Goal: Task Accomplishment & Management: Manage account settings

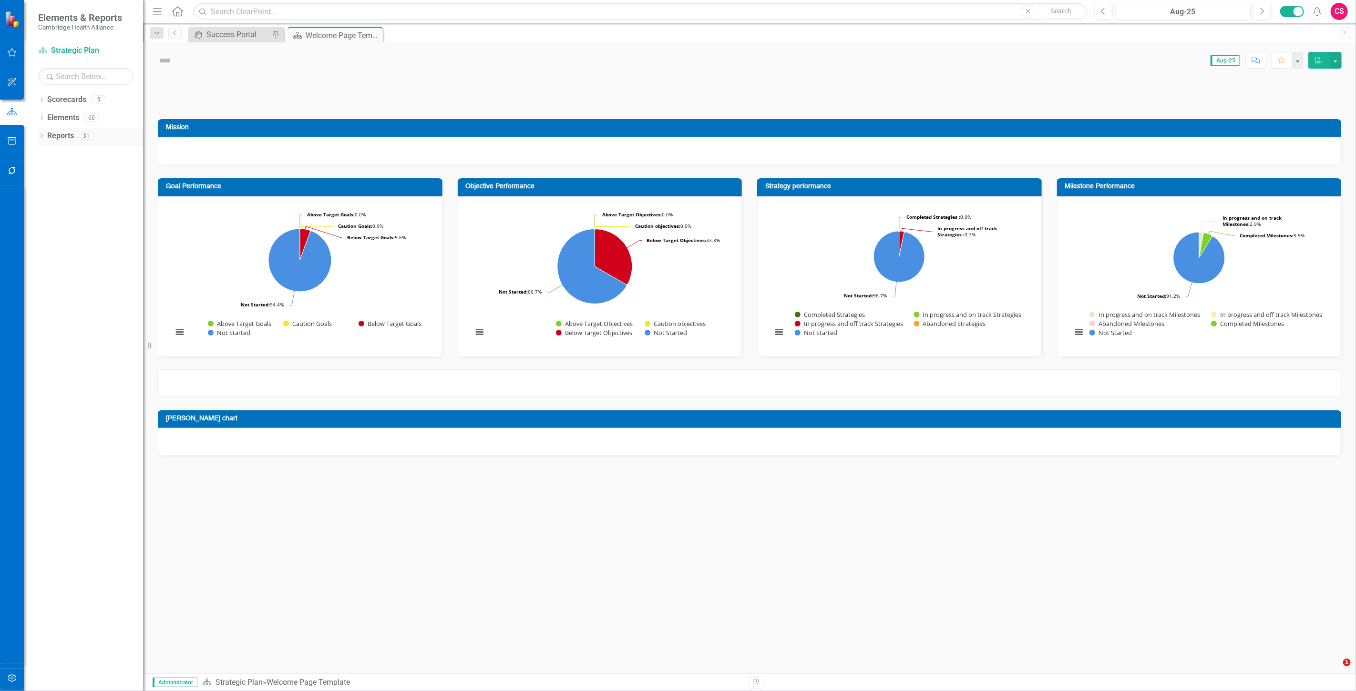
click at [60, 133] on link "Reports" at bounding box center [60, 136] width 27 height 11
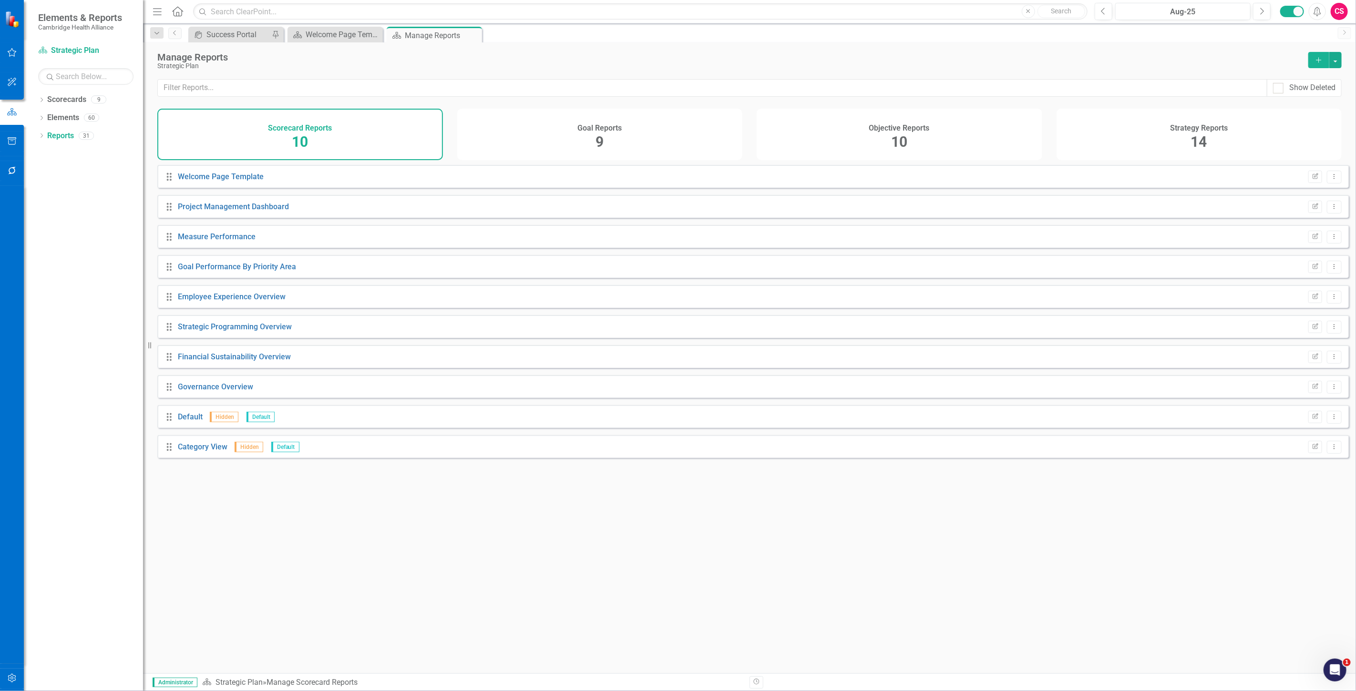
click at [821, 136] on div "Objective Reports 10" at bounding box center [899, 134] width 286 height 51
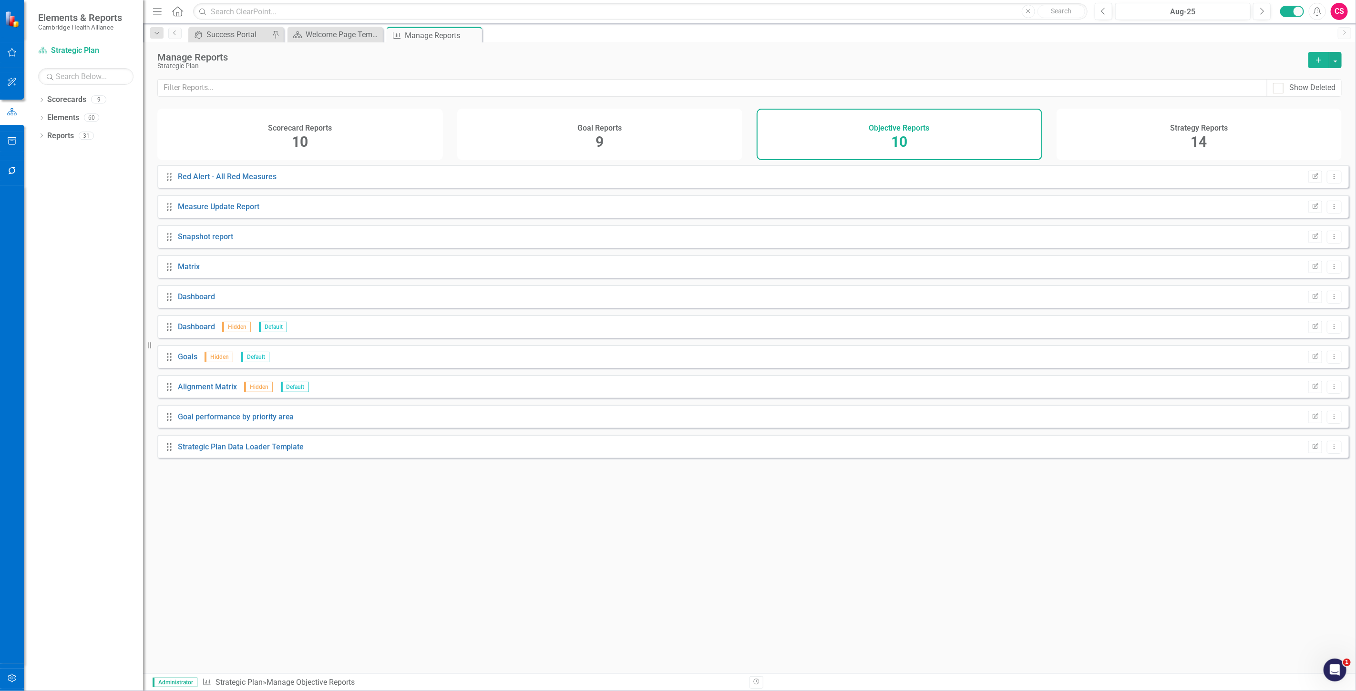
drag, startPoint x: 1122, startPoint y: 126, endPoint x: 1122, endPoint y: 133, distance: 7.6
click at [1122, 126] on div "Strategy Reports 14" at bounding box center [1199, 134] width 286 height 51
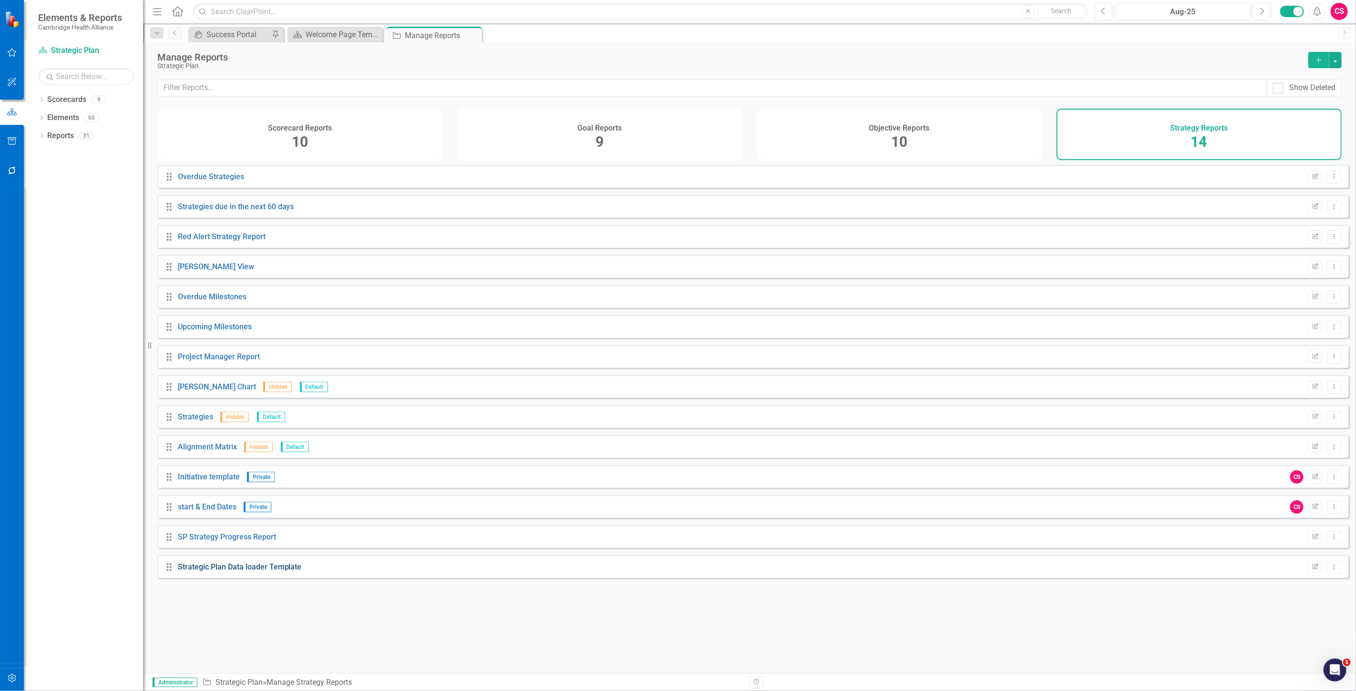
click at [217, 571] on link "Strategic Plan Data loader Template" at bounding box center [240, 566] width 124 height 9
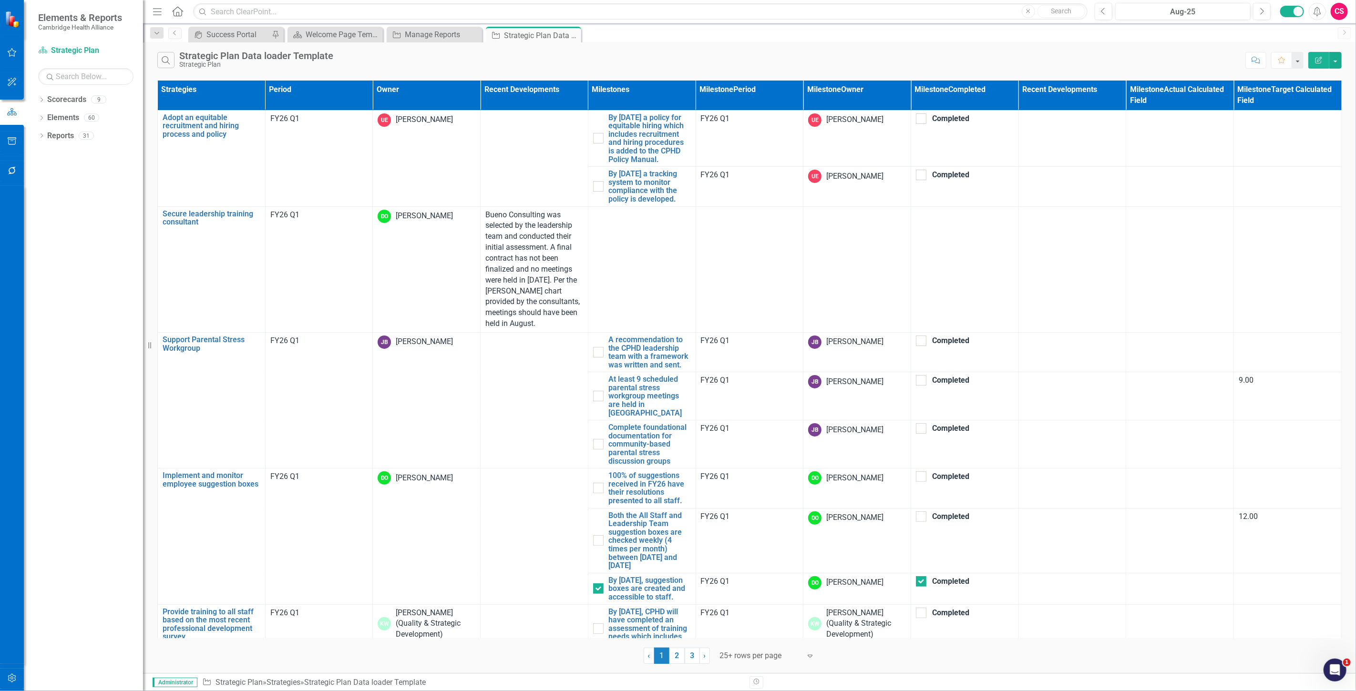
click at [1318, 63] on icon "button" at bounding box center [1318, 60] width 7 height 7
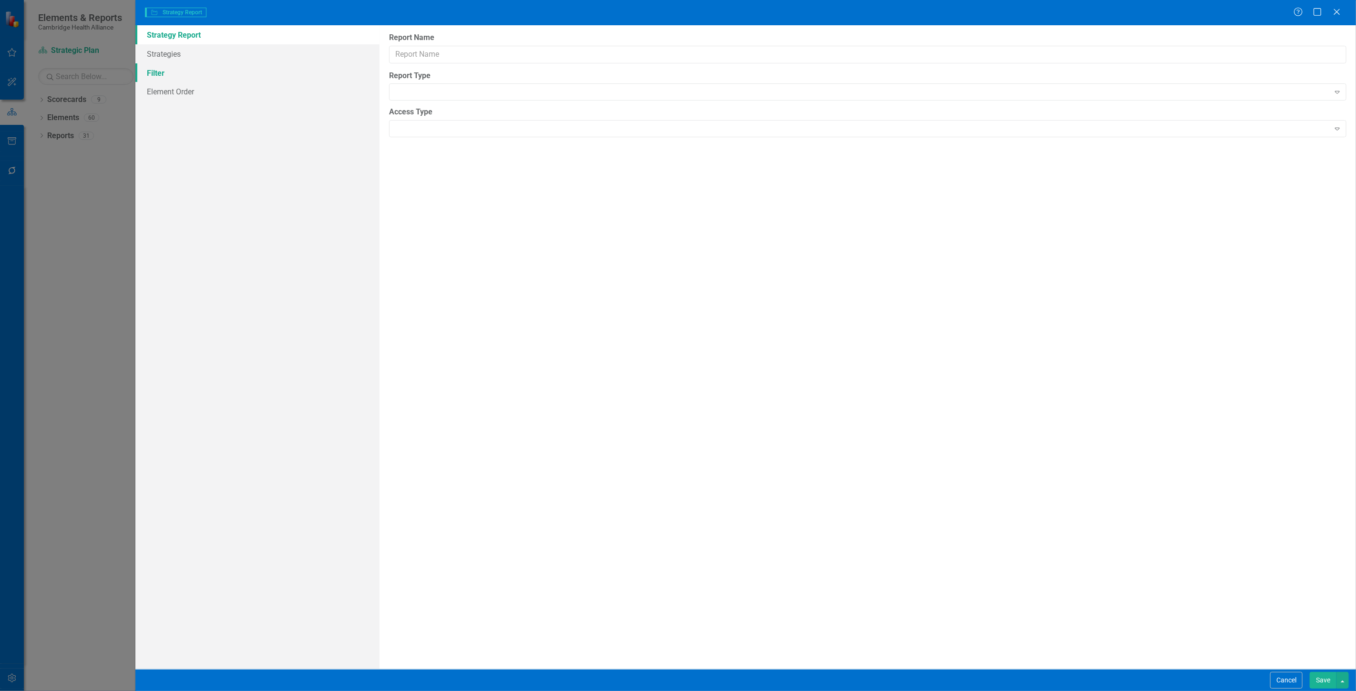
type input "Strategic Plan Data loader Template"
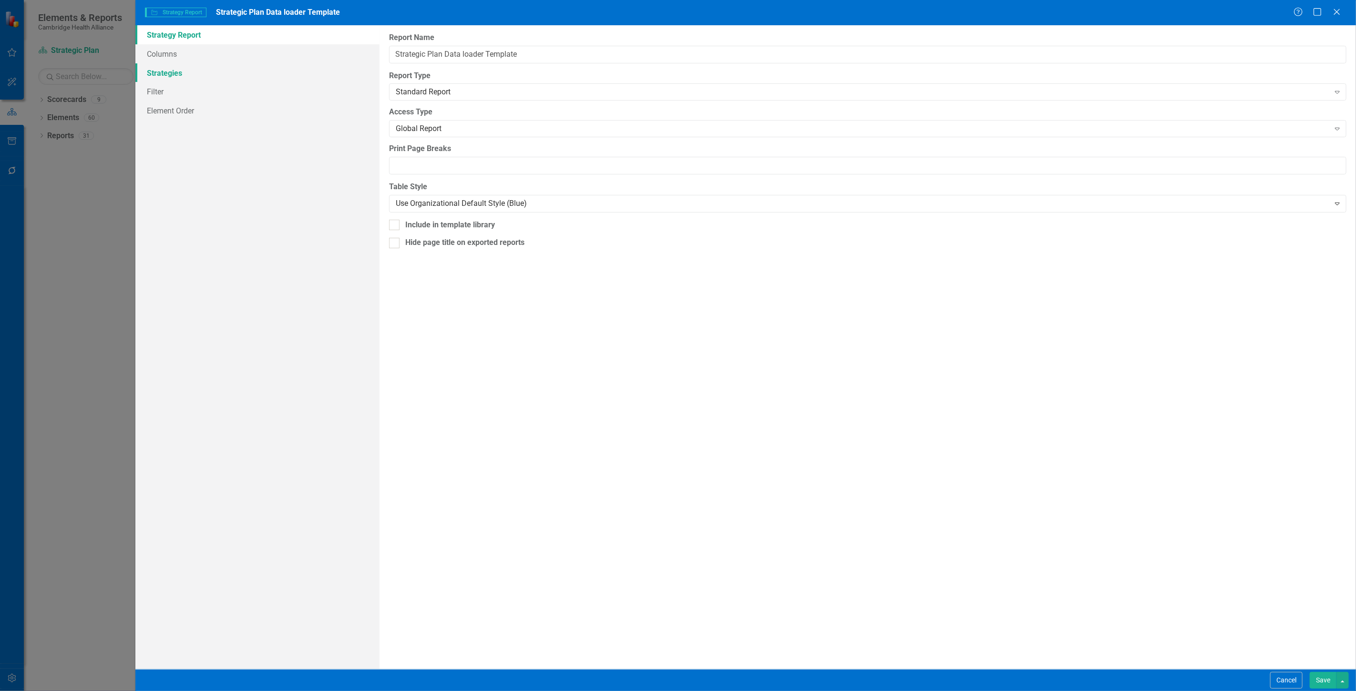
click at [235, 77] on link "Strategies" at bounding box center [257, 72] width 244 height 19
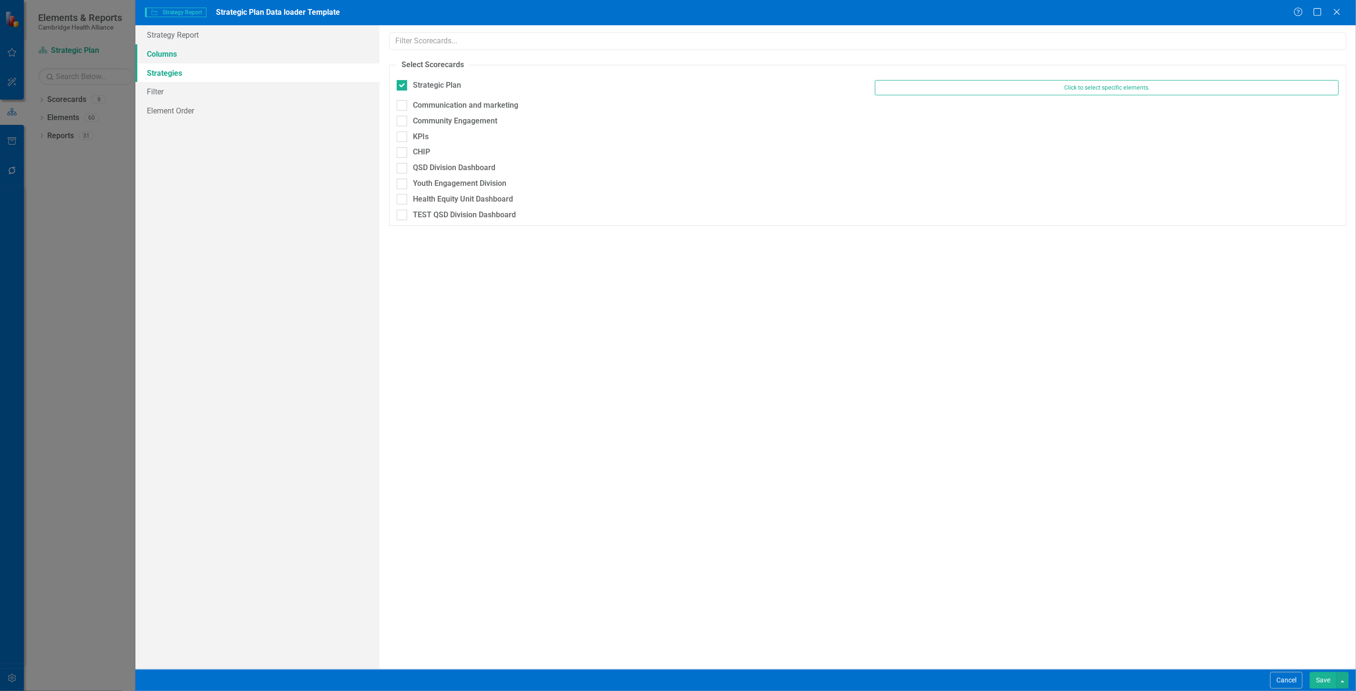
click at [270, 50] on link "Columns" at bounding box center [257, 53] width 244 height 19
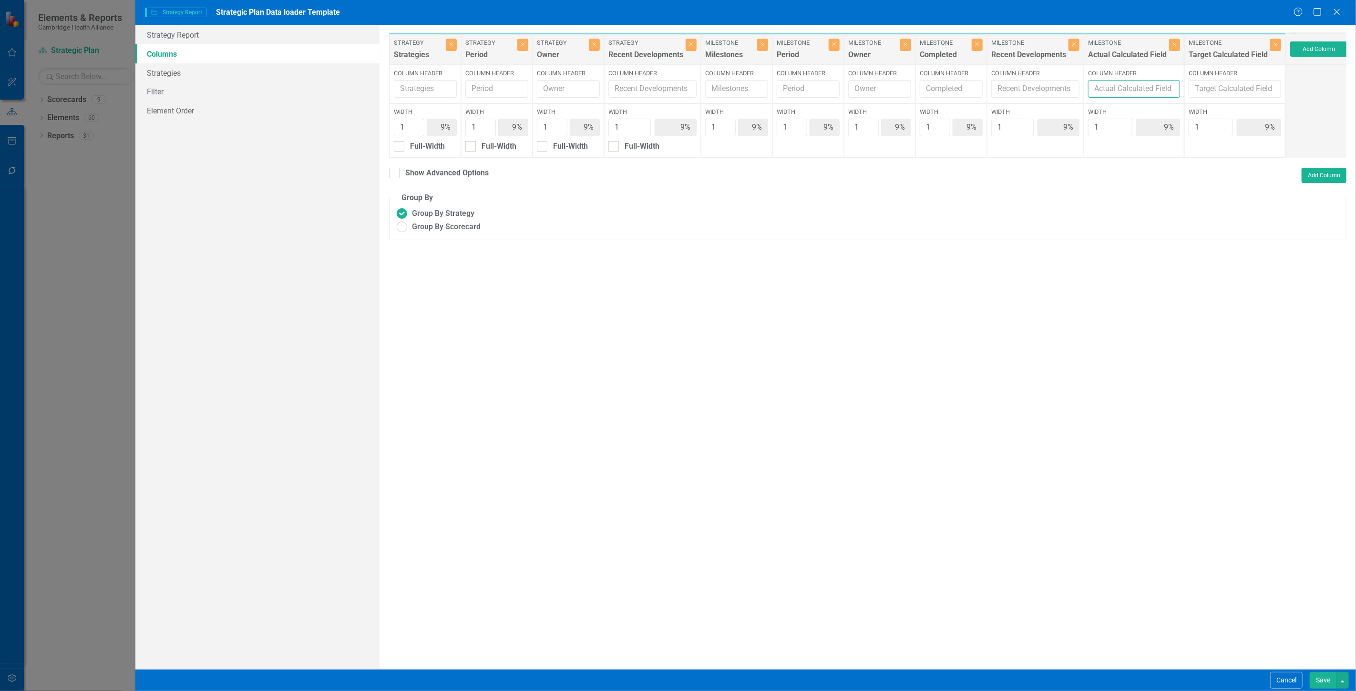
click at [1130, 88] on input "Column Header" at bounding box center [1134, 89] width 92 height 18
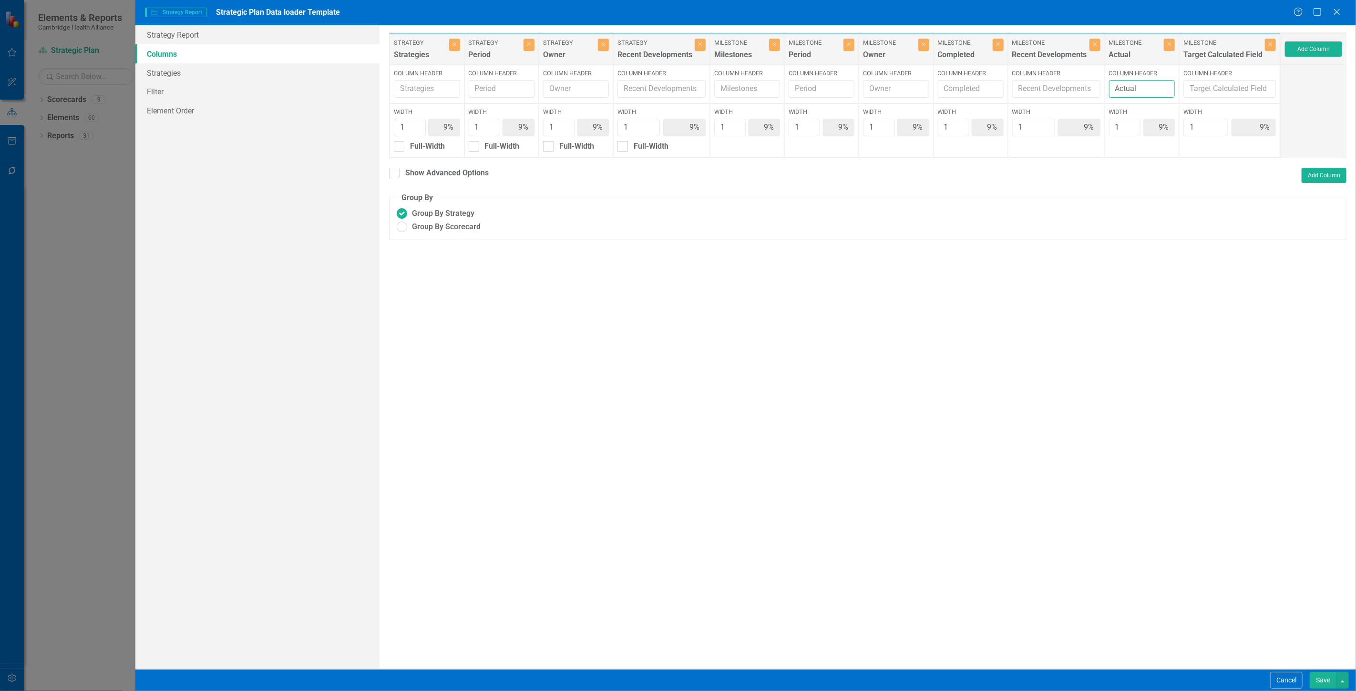
type input "Actual"
click at [1208, 86] on input "Column Header" at bounding box center [1229, 89] width 92 height 18
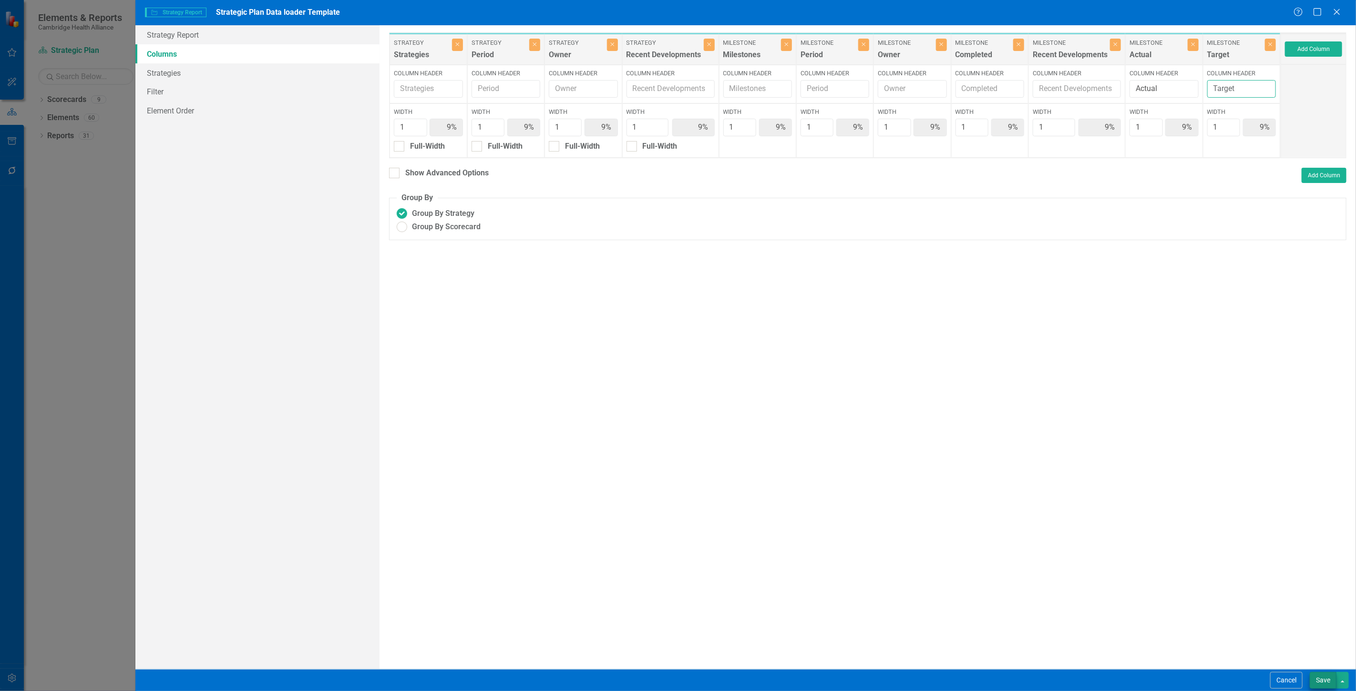
type input "Target"
click at [1324, 683] on button "Save" at bounding box center [1322, 680] width 27 height 17
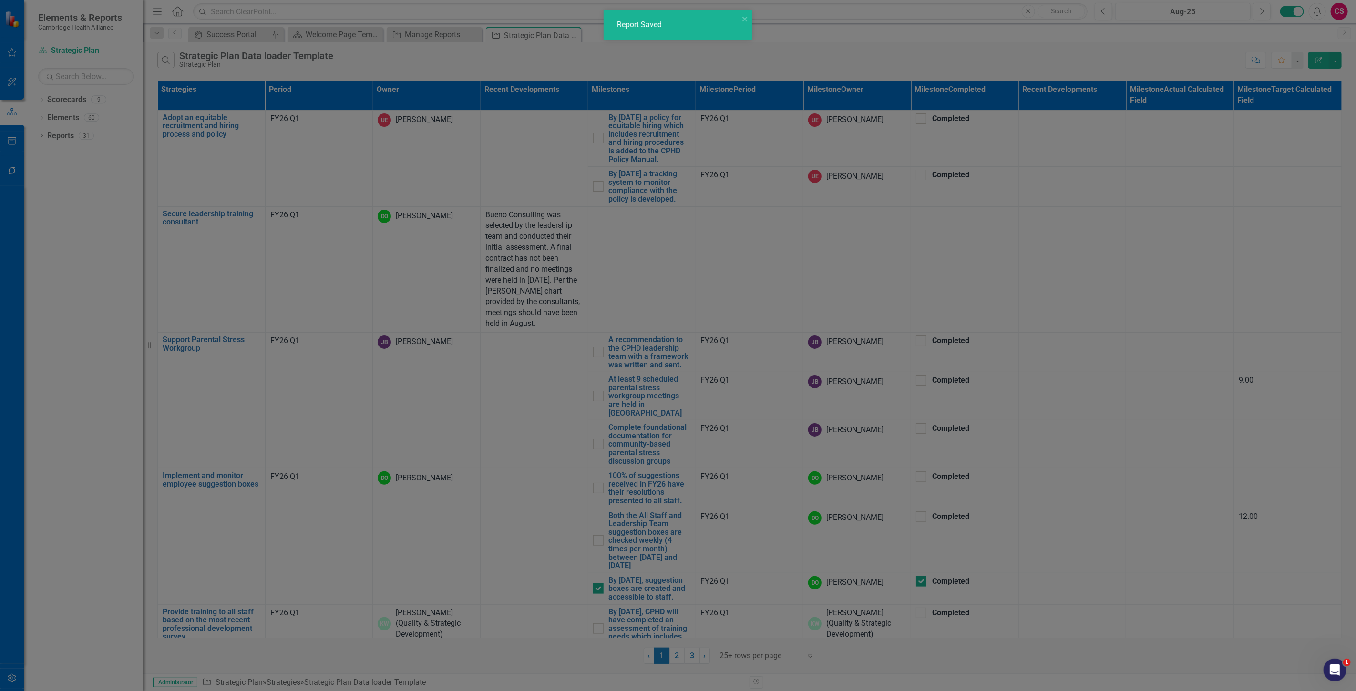
radio input "true"
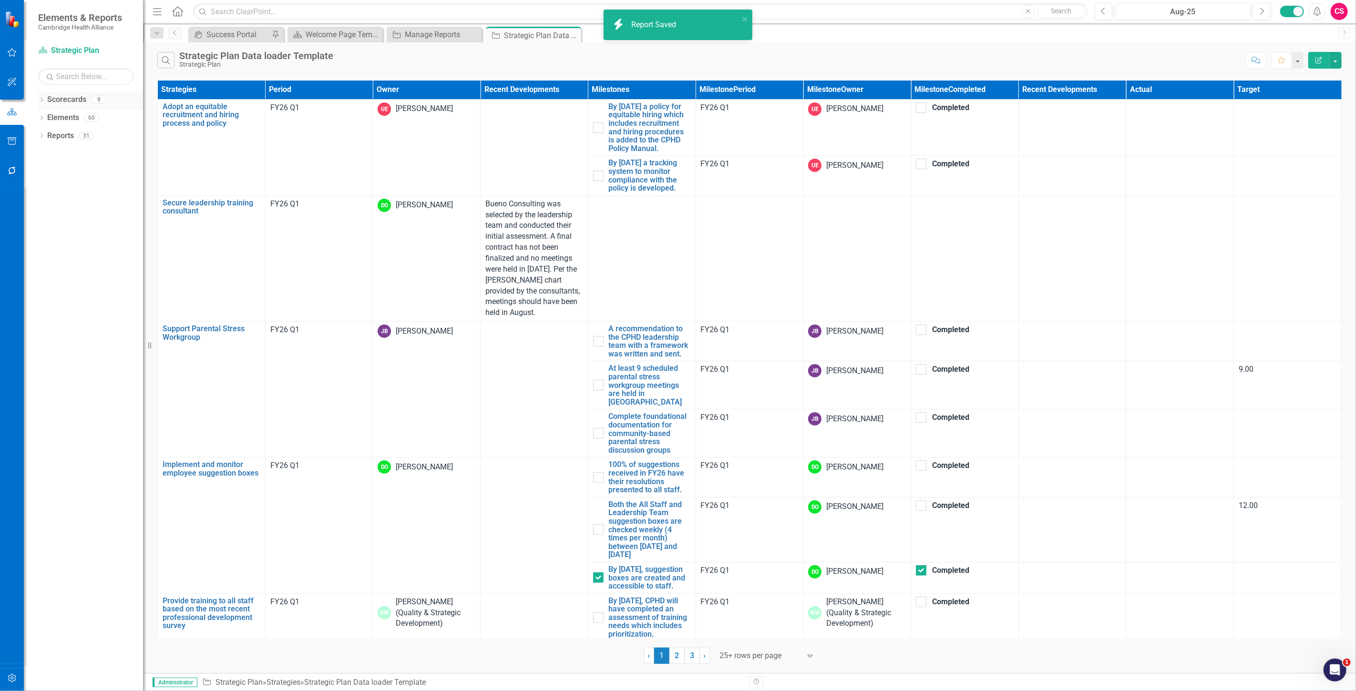
click at [61, 101] on link "Scorecards" at bounding box center [66, 99] width 39 height 11
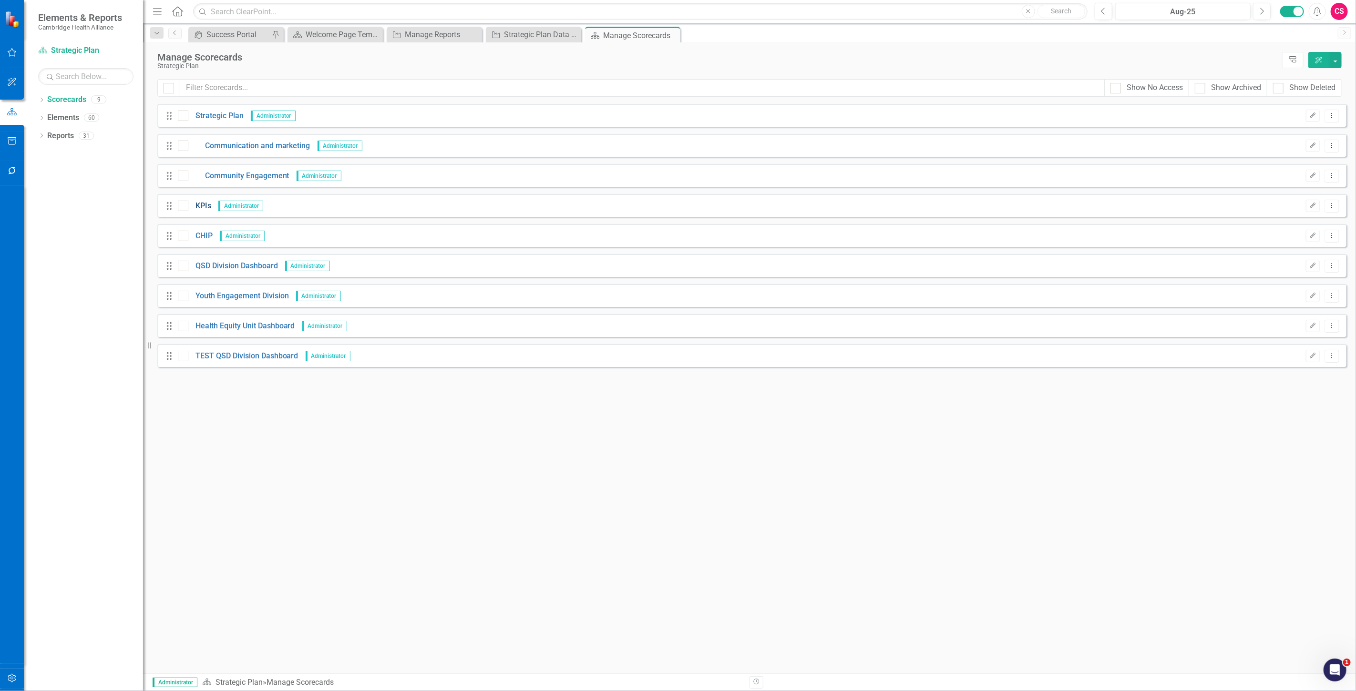
click at [200, 204] on link "KPIs" at bounding box center [199, 206] width 23 height 11
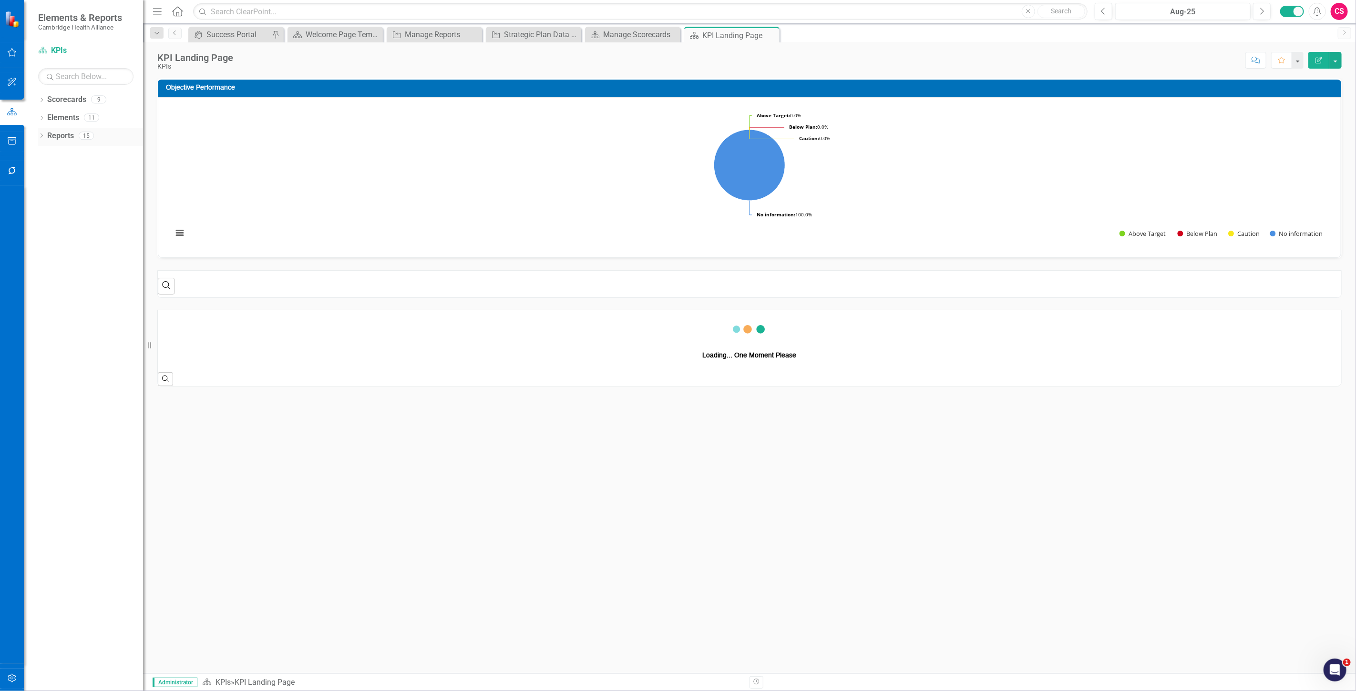
click at [60, 135] on link "Reports" at bounding box center [60, 136] width 27 height 11
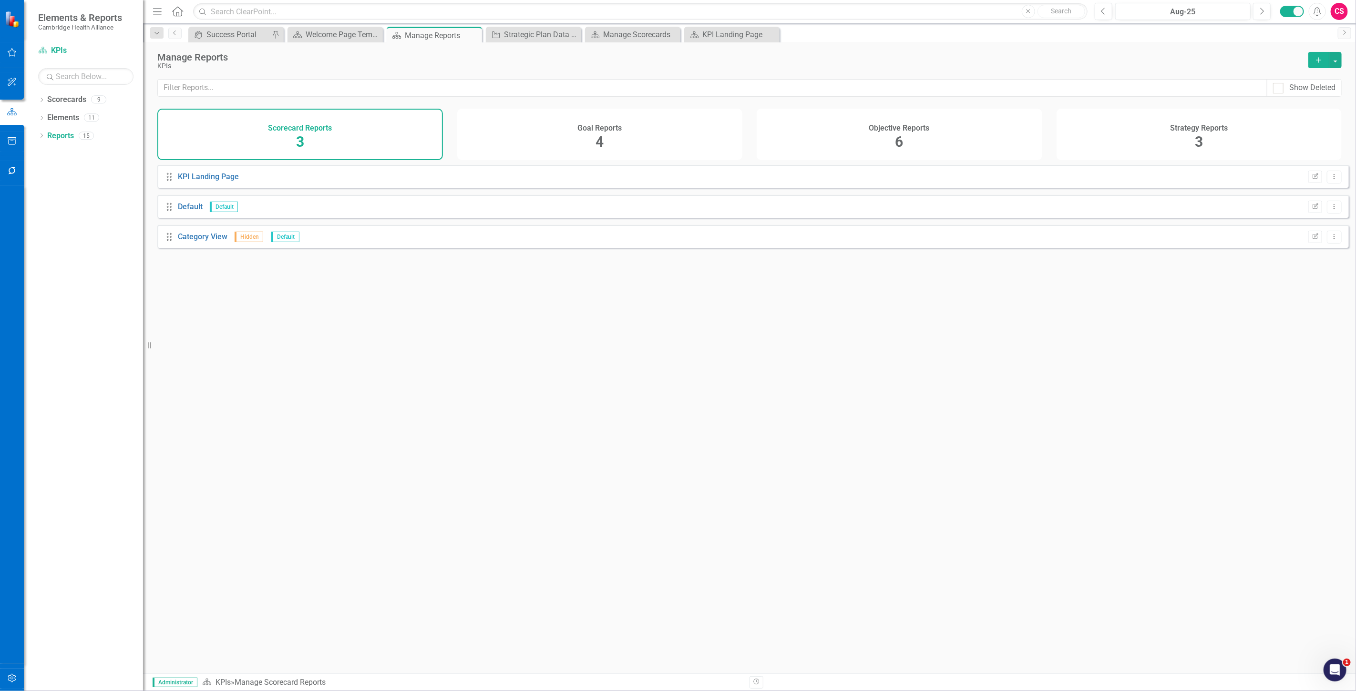
click at [1190, 143] on div "Strategy Reports 3" at bounding box center [1199, 134] width 286 height 51
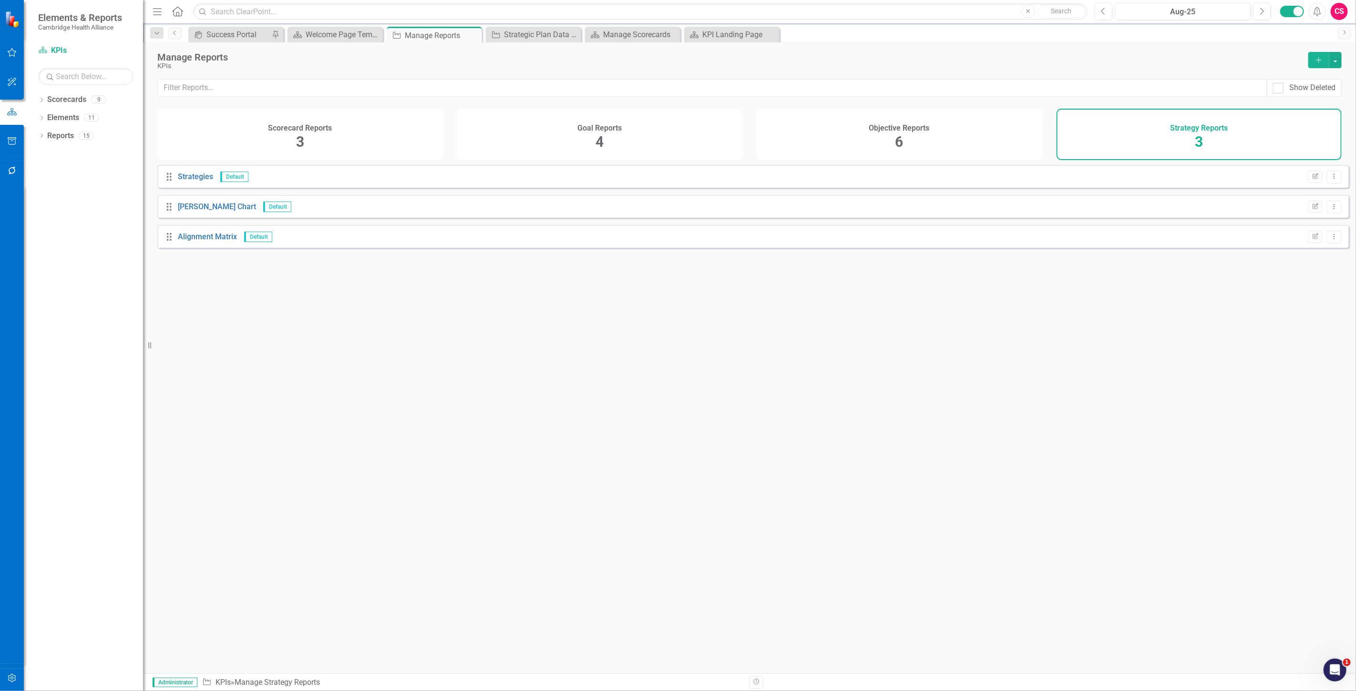
click at [899, 151] on div "6" at bounding box center [899, 142] width 8 height 20
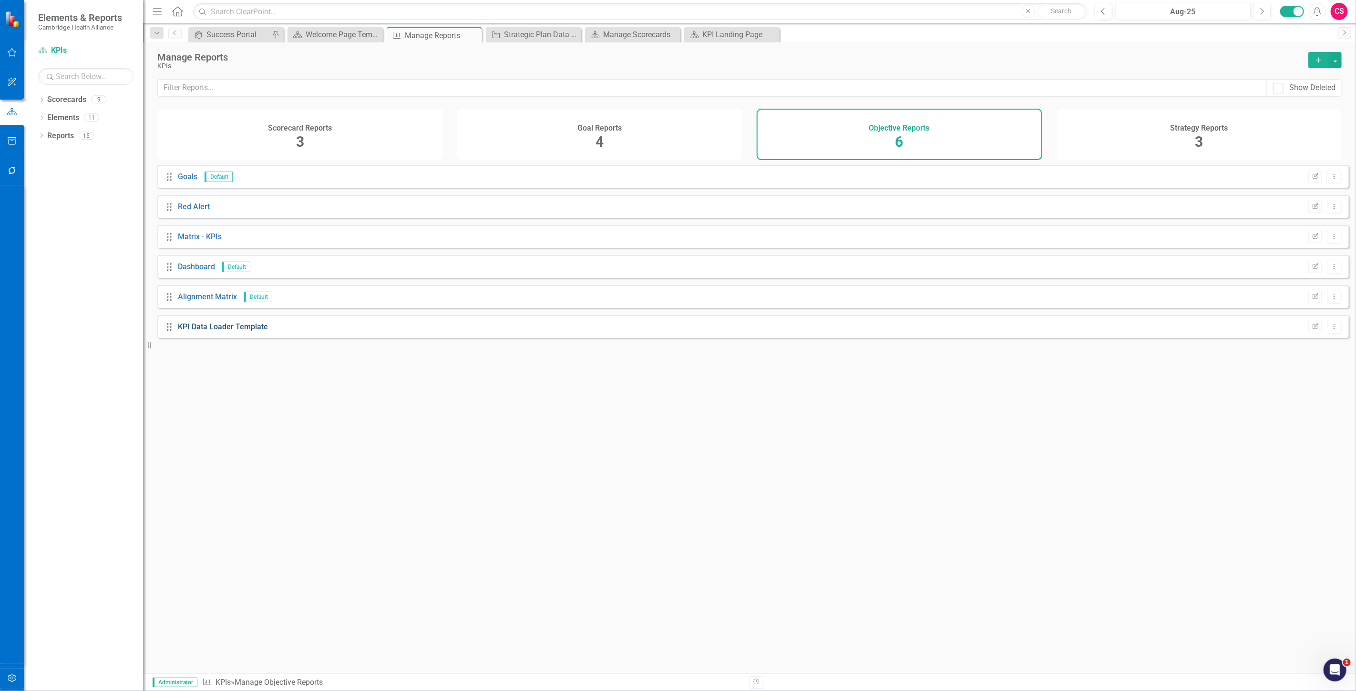
click at [238, 331] on link "KPI Data Loader Template" at bounding box center [223, 326] width 90 height 9
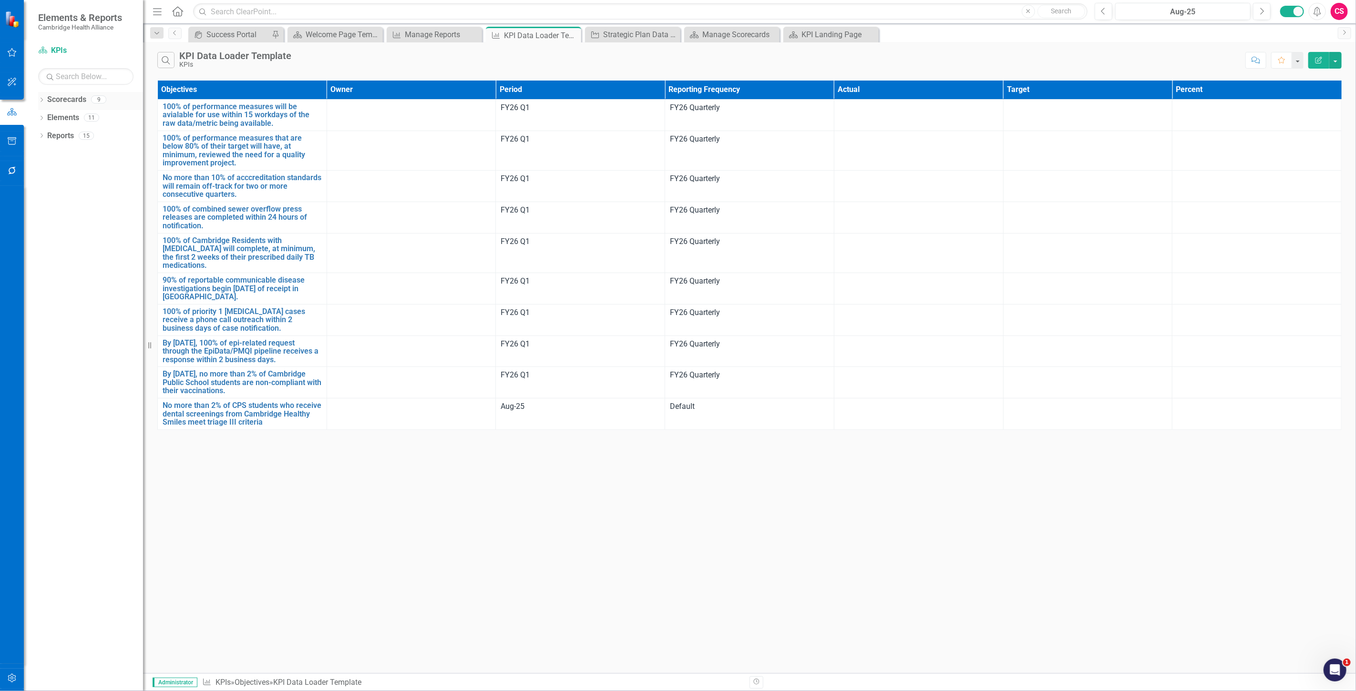
click at [68, 100] on link "Scorecards" at bounding box center [66, 99] width 39 height 11
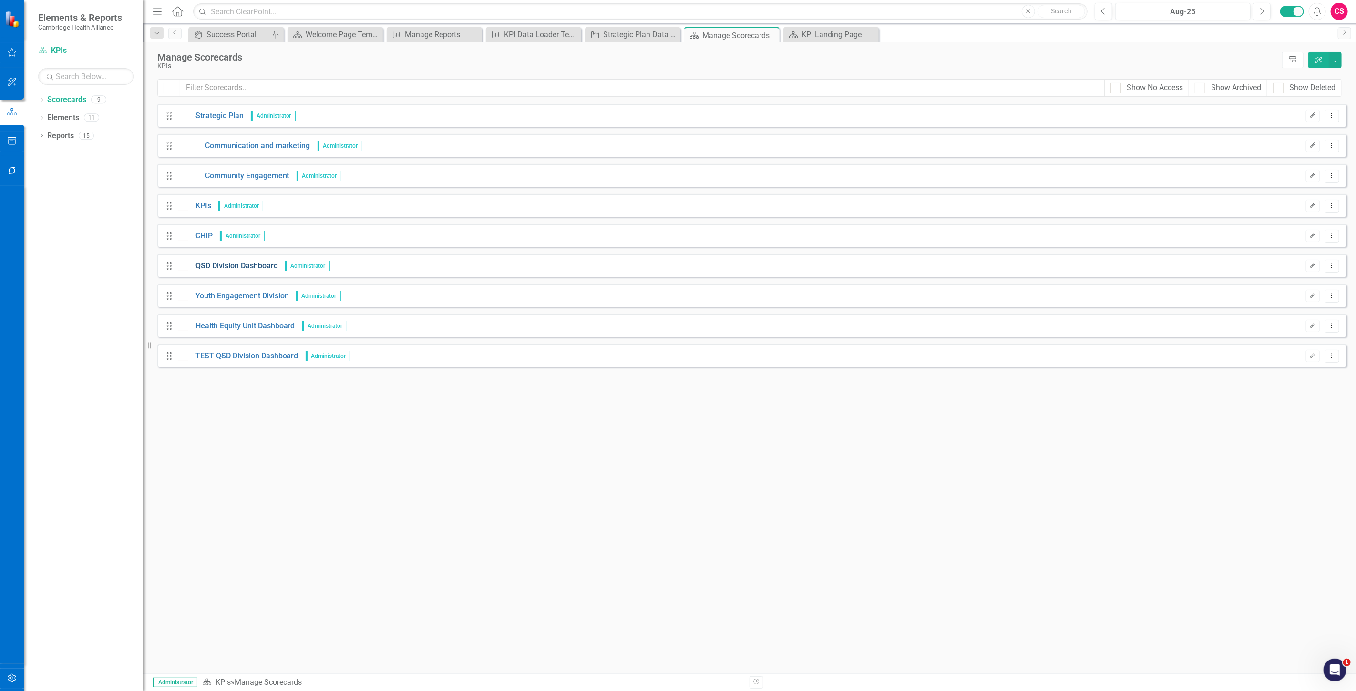
click at [206, 263] on link "QSD Division Dashboard" at bounding box center [233, 266] width 90 height 11
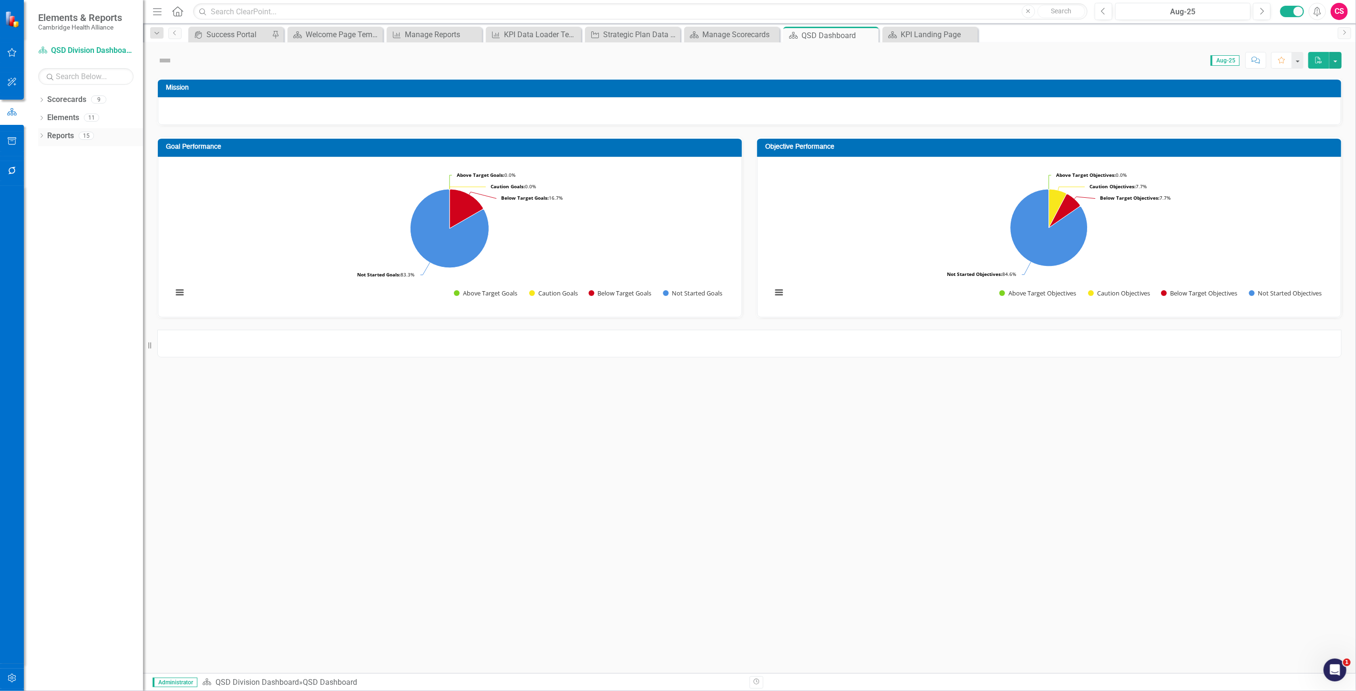
click at [58, 135] on link "Reports" at bounding box center [60, 136] width 27 height 11
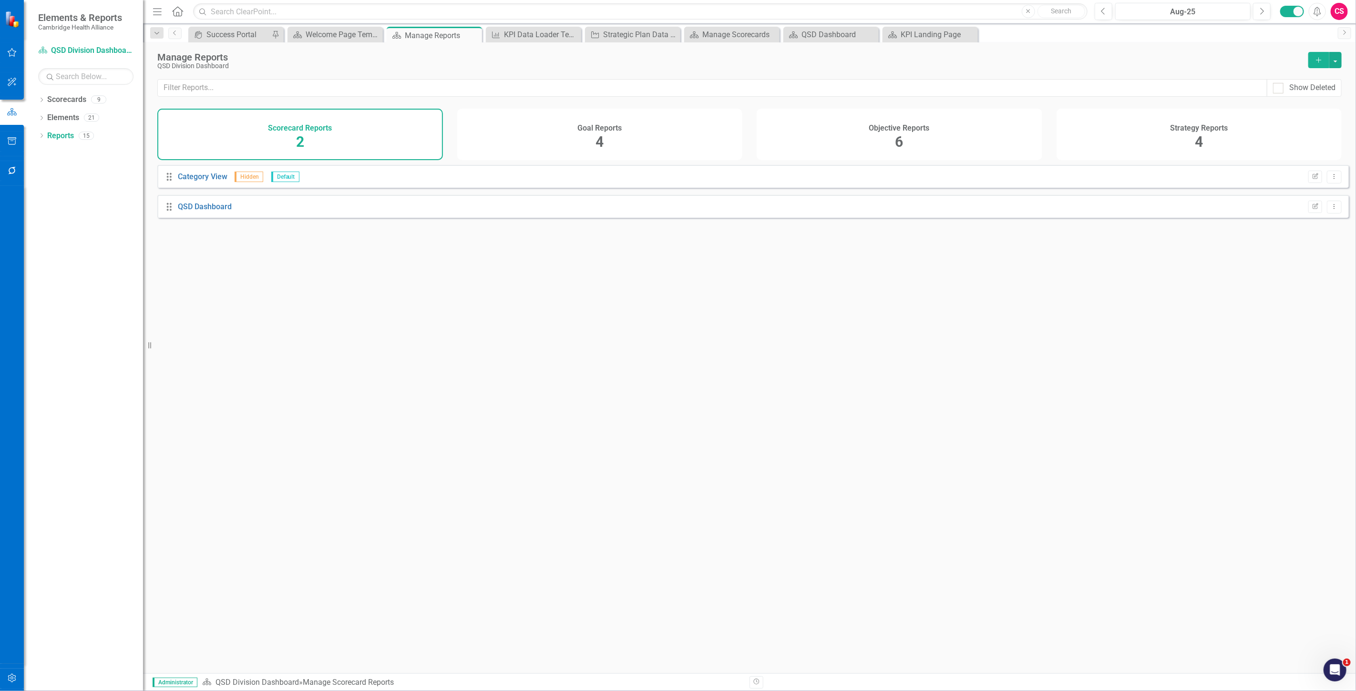
click at [877, 111] on div "Objective Reports 6" at bounding box center [899, 134] width 286 height 51
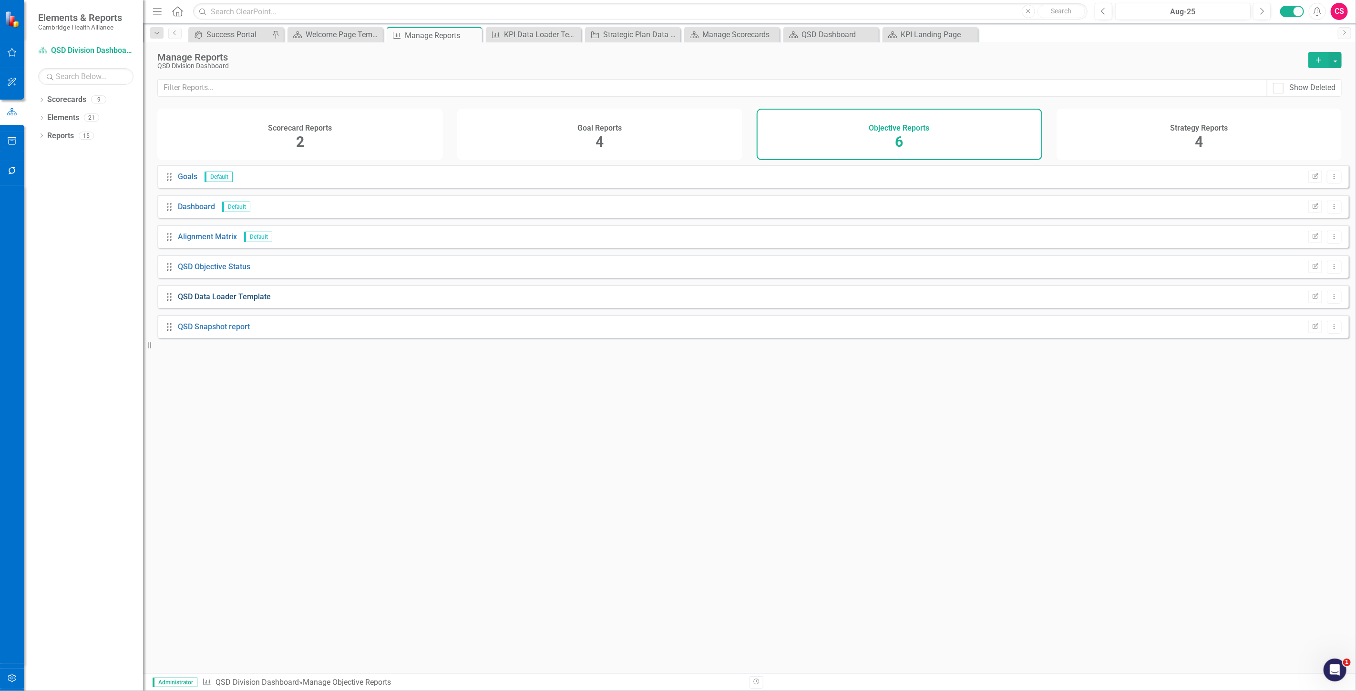
click at [245, 301] on link "QSD Data Loader Template" at bounding box center [224, 296] width 93 height 9
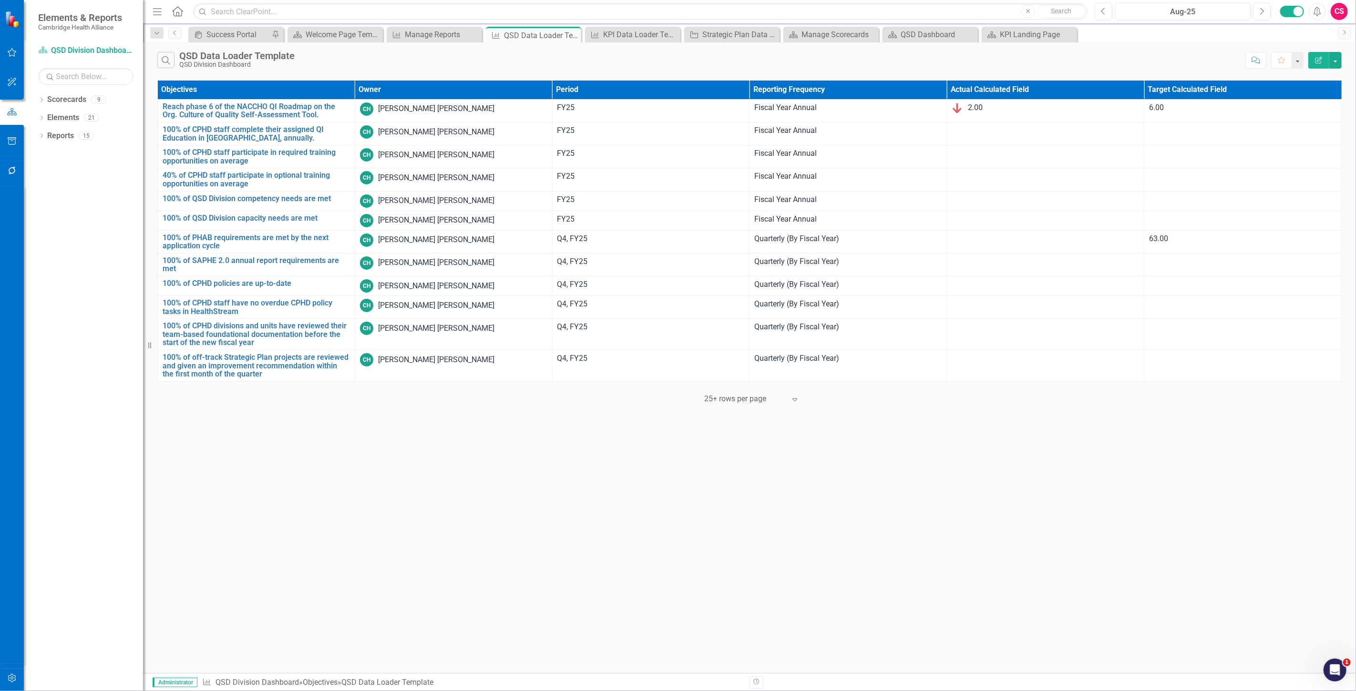
click at [1316, 59] on icon "Edit Report" at bounding box center [1318, 60] width 9 height 7
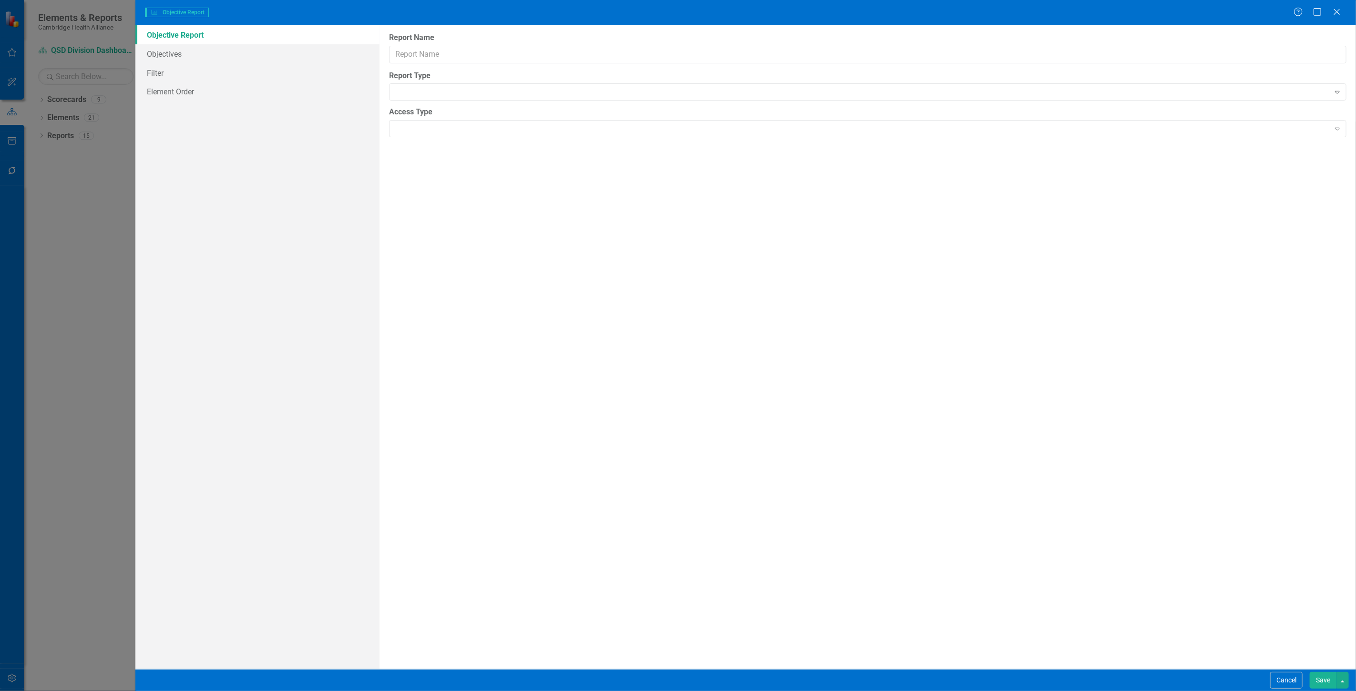
type input "QSD Data Loader Template"
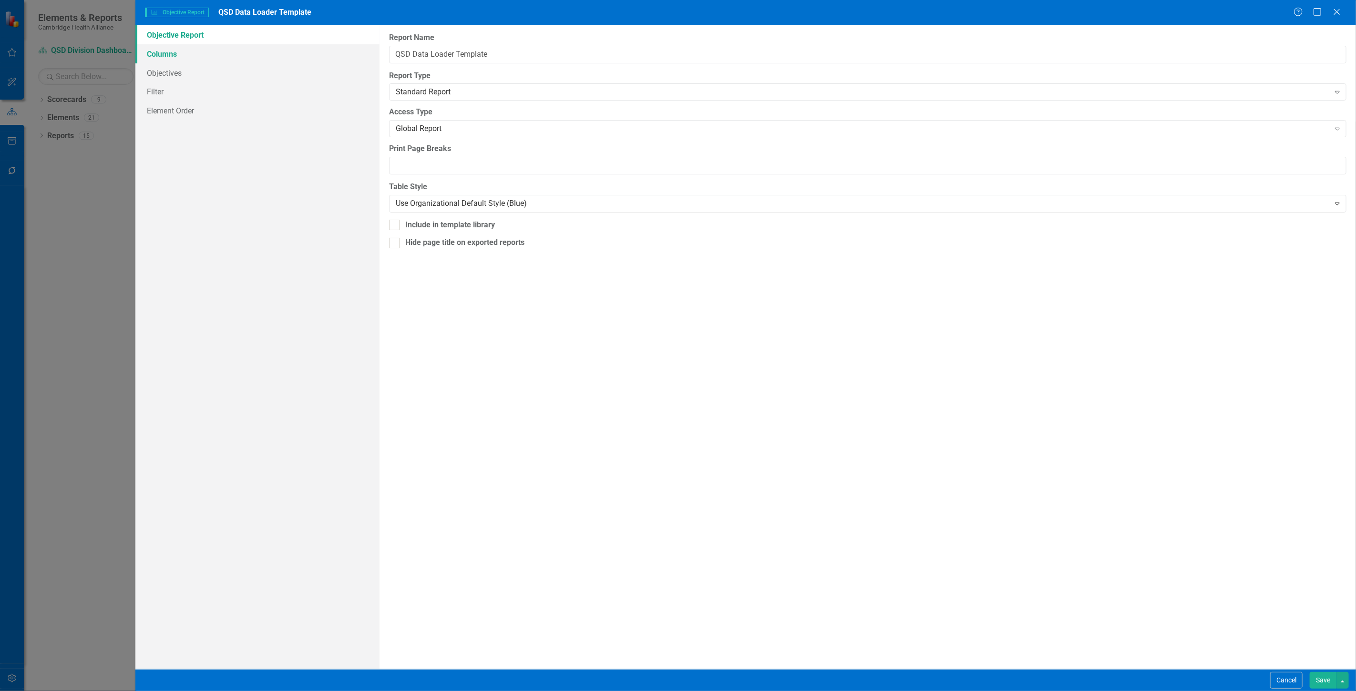
drag, startPoint x: 210, startPoint y: 51, endPoint x: 227, endPoint y: 53, distance: 16.8
click at [210, 51] on link "Columns" at bounding box center [257, 53] width 244 height 19
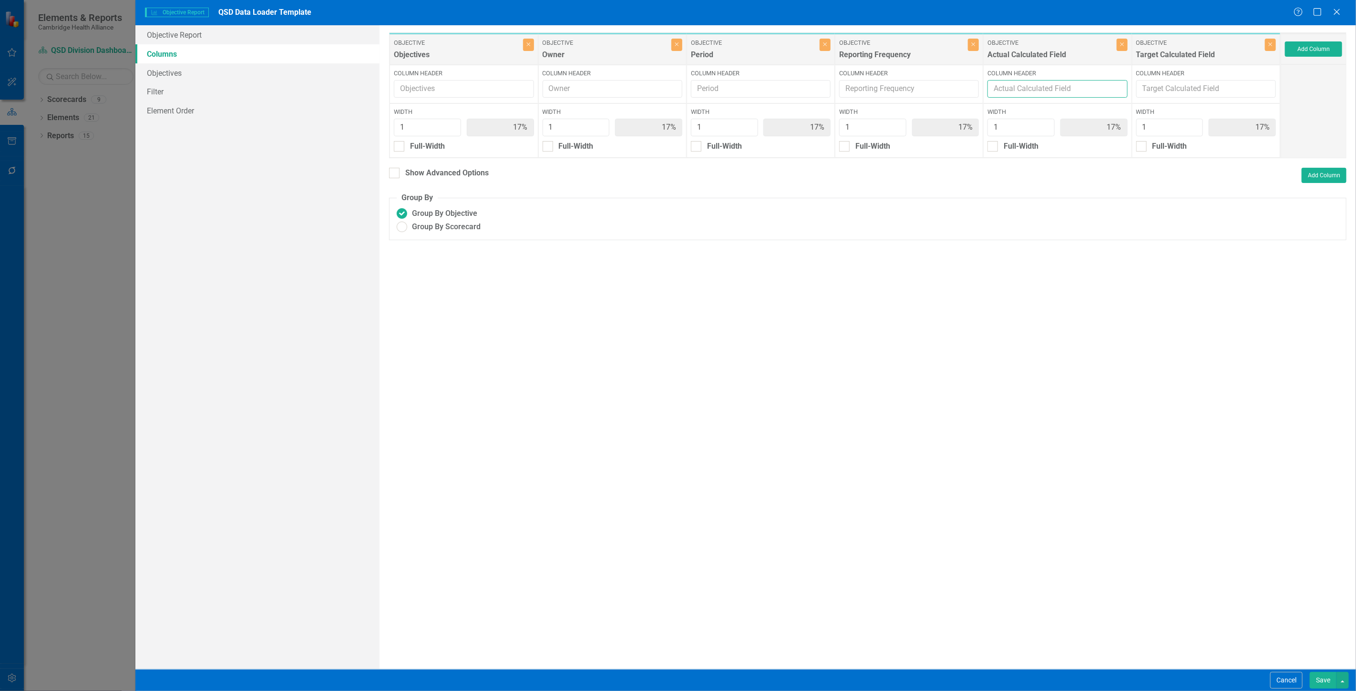
click at [1048, 85] on input "Column Header" at bounding box center [1057, 89] width 140 height 18
type input "Actual"
click at [1190, 91] on input "Column Header" at bounding box center [1206, 89] width 140 height 18
type input "Target"
click at [453, 175] on div "Show Advanced Options" at bounding box center [446, 173] width 83 height 11
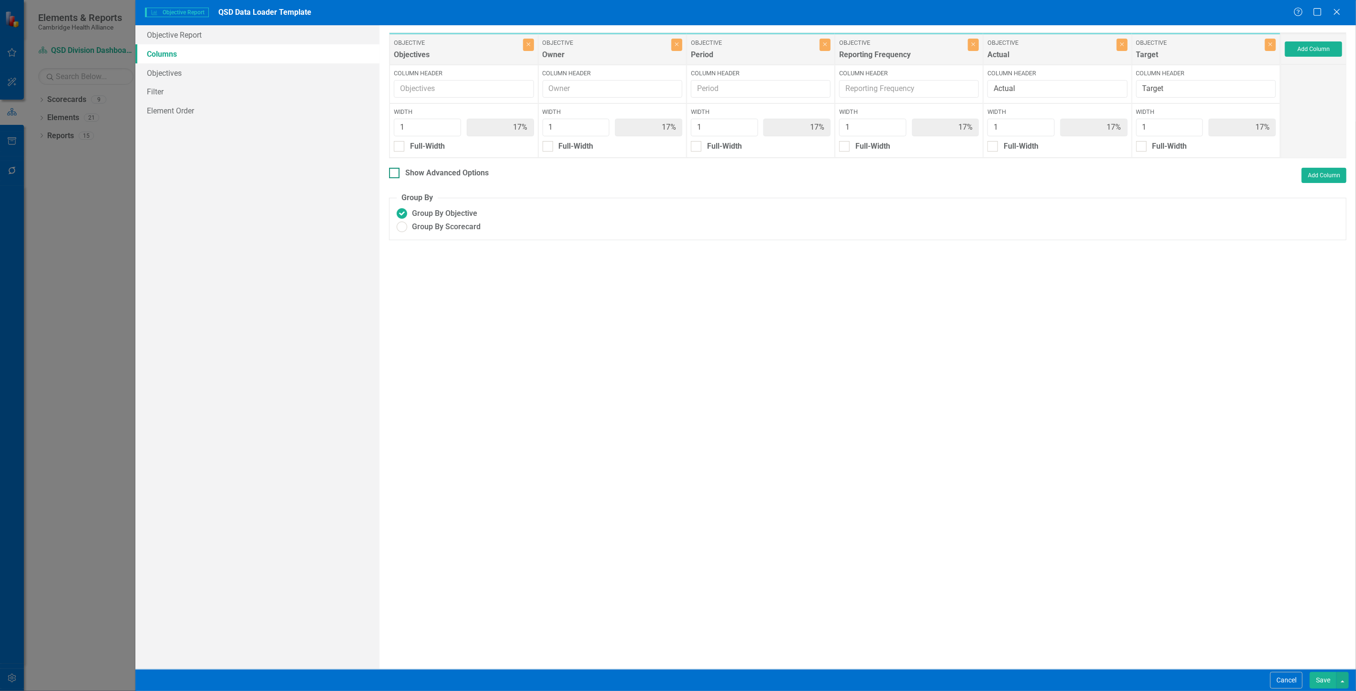
click at [395, 174] on input "Show Advanced Options" at bounding box center [392, 171] width 6 height 6
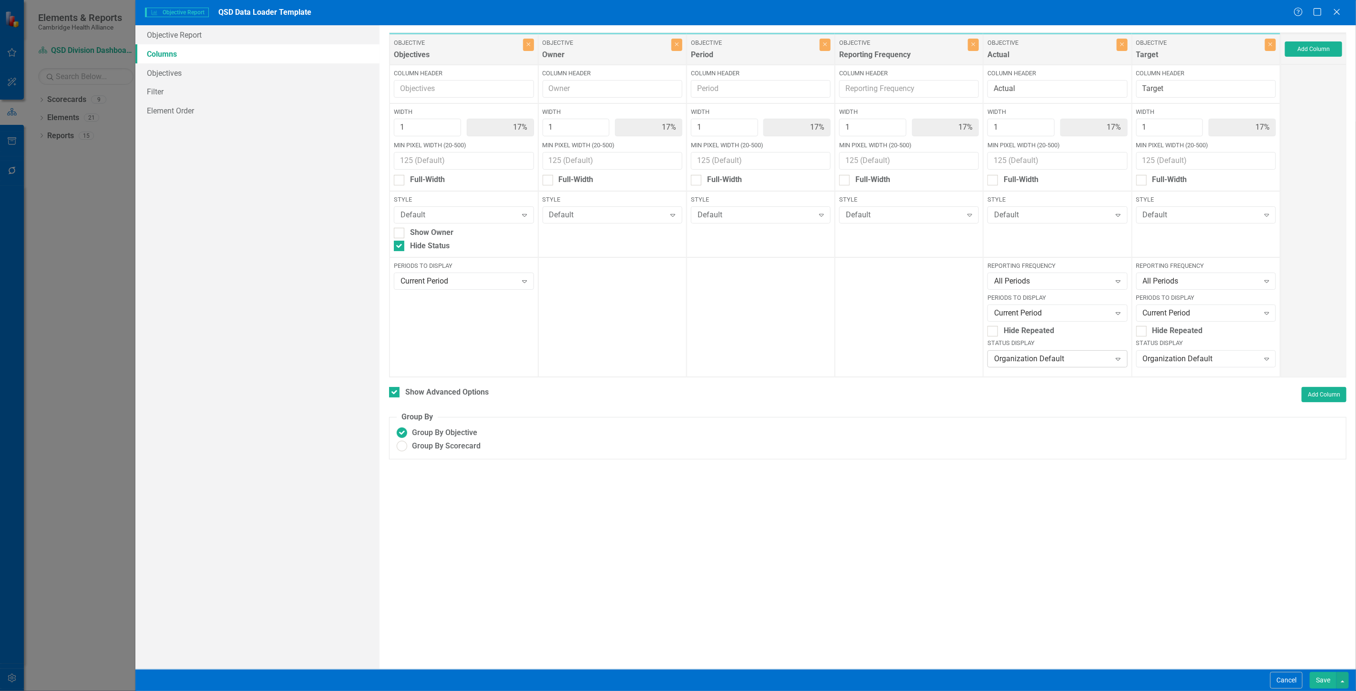
click at [1028, 356] on div "Organization Default" at bounding box center [1052, 358] width 116 height 11
click at [1021, 420] on div "None" at bounding box center [1059, 422] width 124 height 11
click at [1184, 359] on div "Organization Default" at bounding box center [1200, 358] width 116 height 11
click at [1174, 422] on div "None" at bounding box center [1207, 422] width 124 height 11
click at [1311, 675] on button "Save" at bounding box center [1322, 680] width 27 height 17
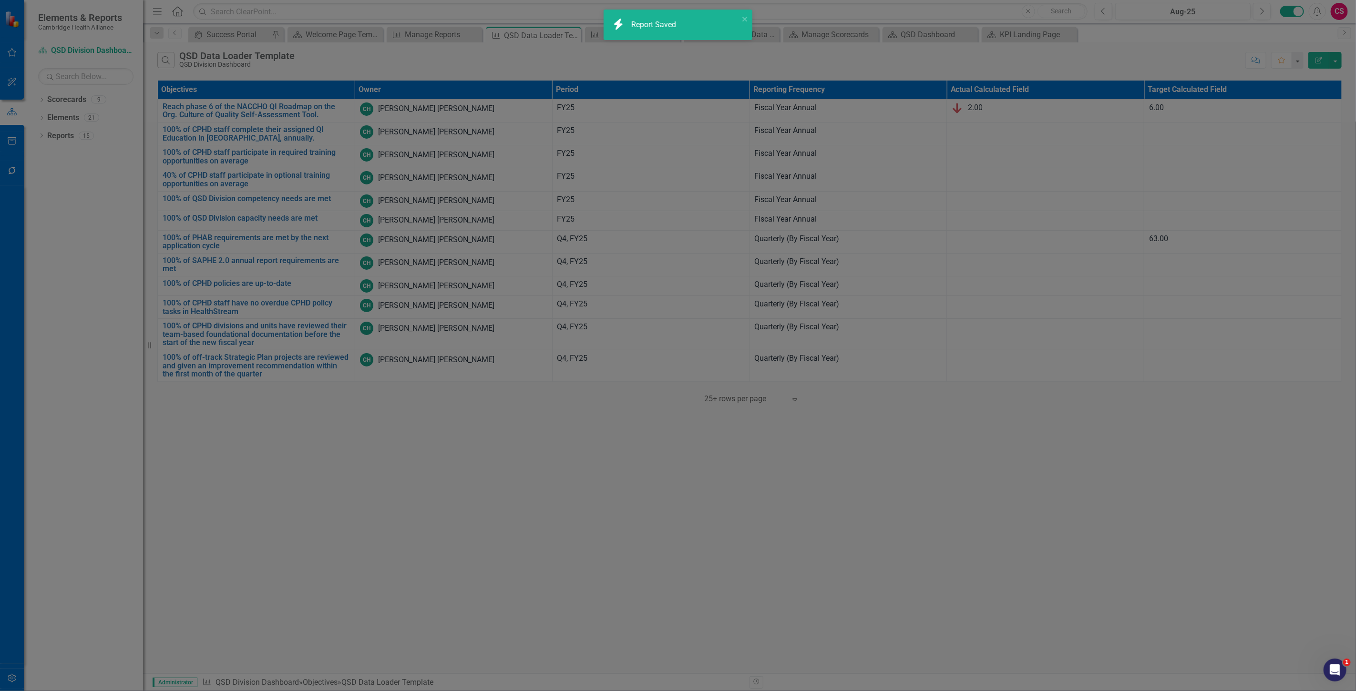
checkbox input "false"
radio input "false"
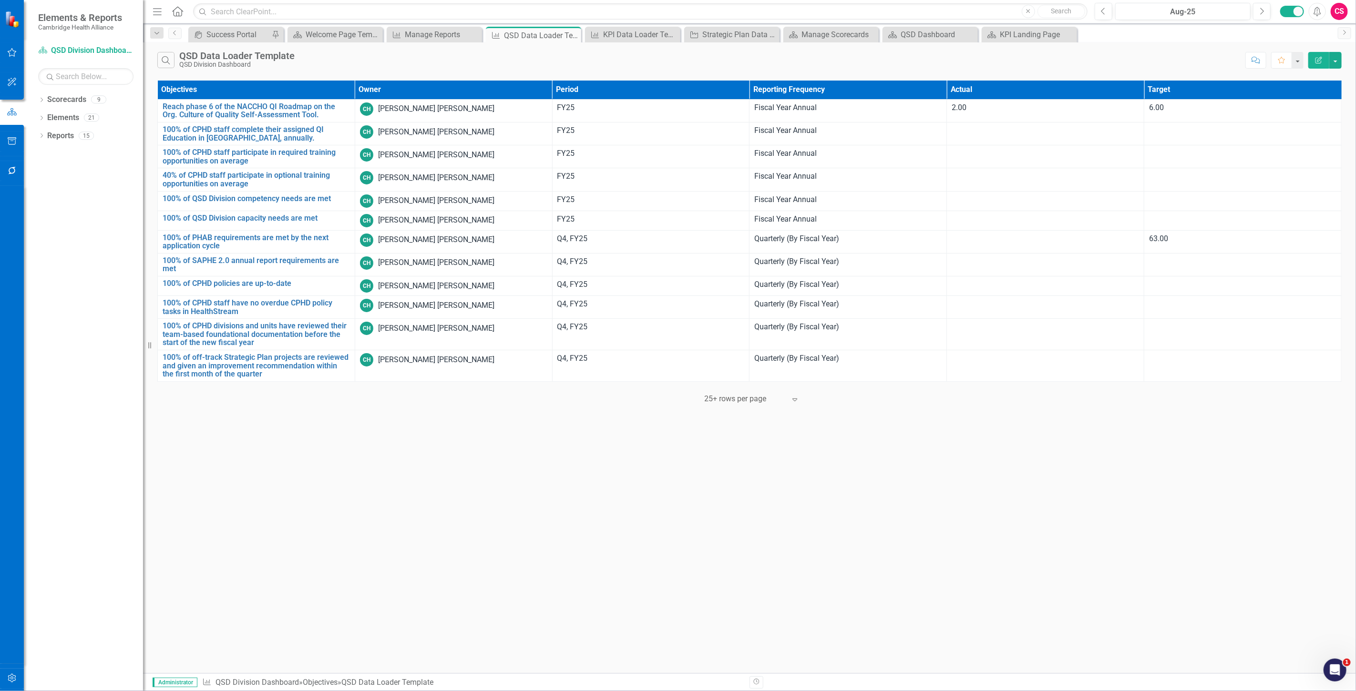
click at [19, 681] on button "button" at bounding box center [11, 679] width 21 height 20
click at [68, 220] on link "System Setup" at bounding box center [85, 220] width 95 height 11
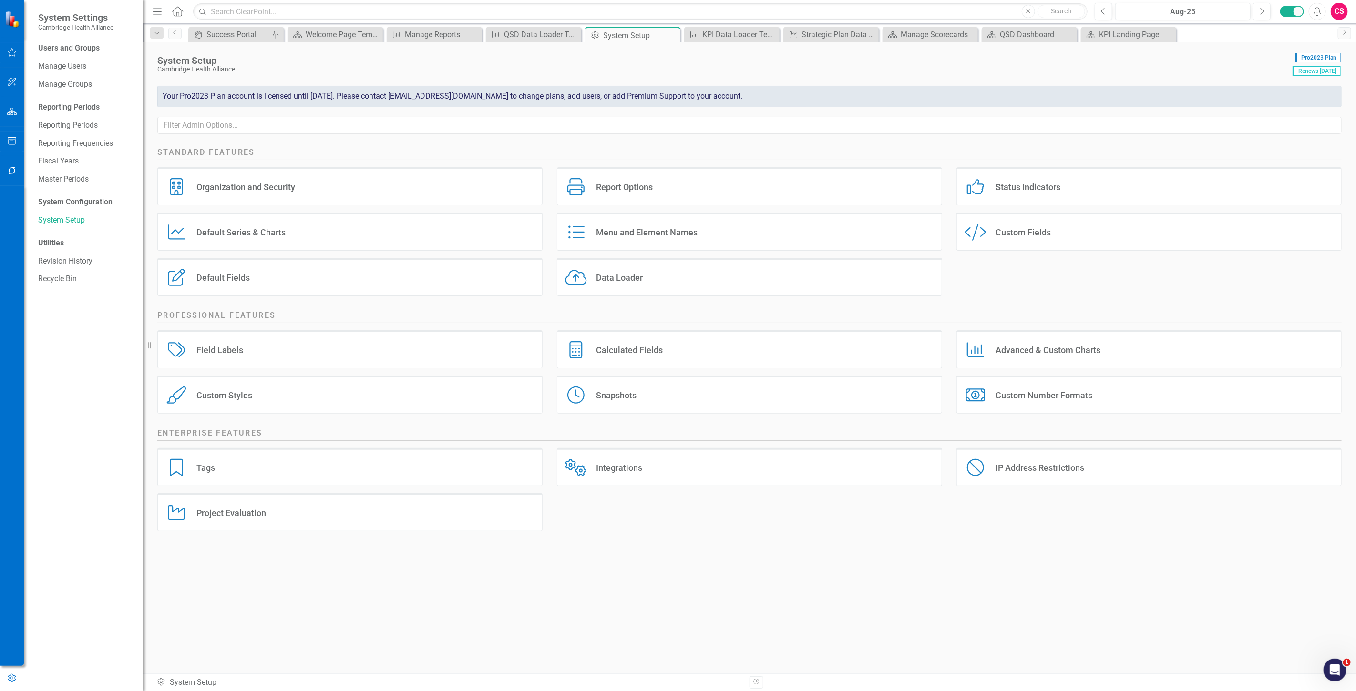
click at [671, 364] on div "Calculated Fields Calculated Fields" at bounding box center [749, 349] width 385 height 38
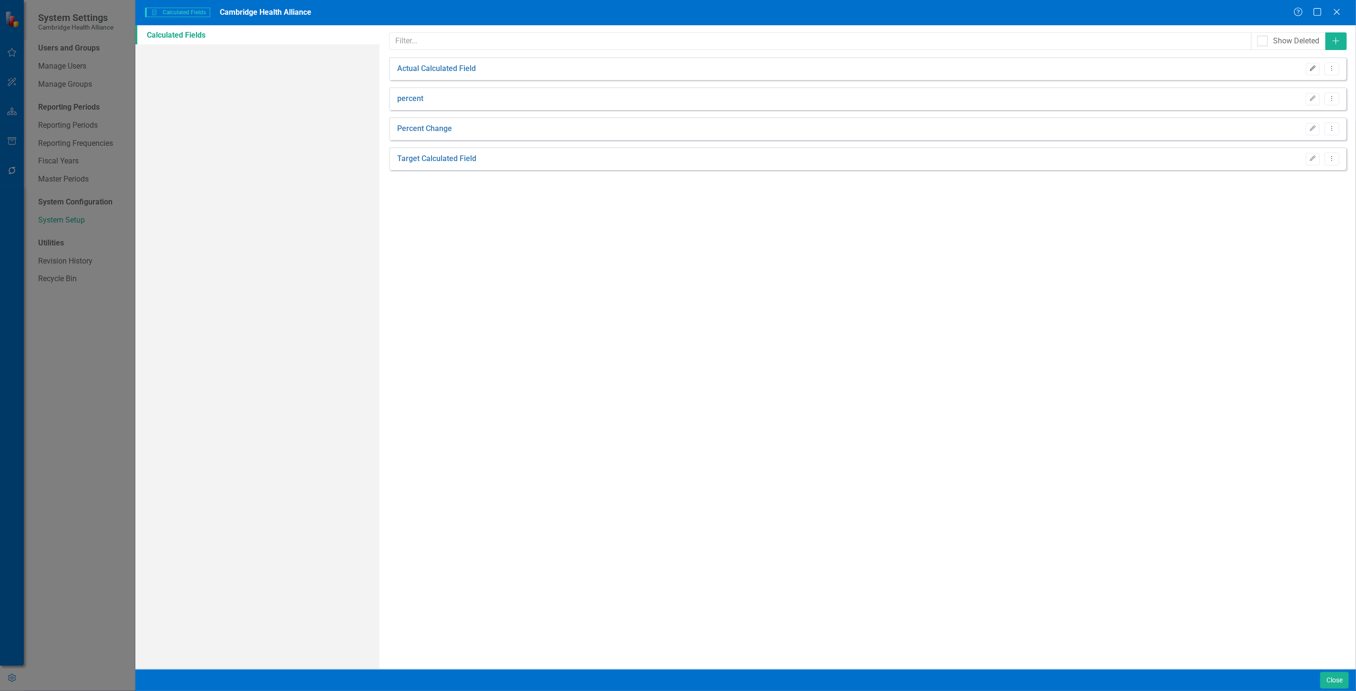
click at [1312, 67] on icon "Edit" at bounding box center [1312, 69] width 7 height 6
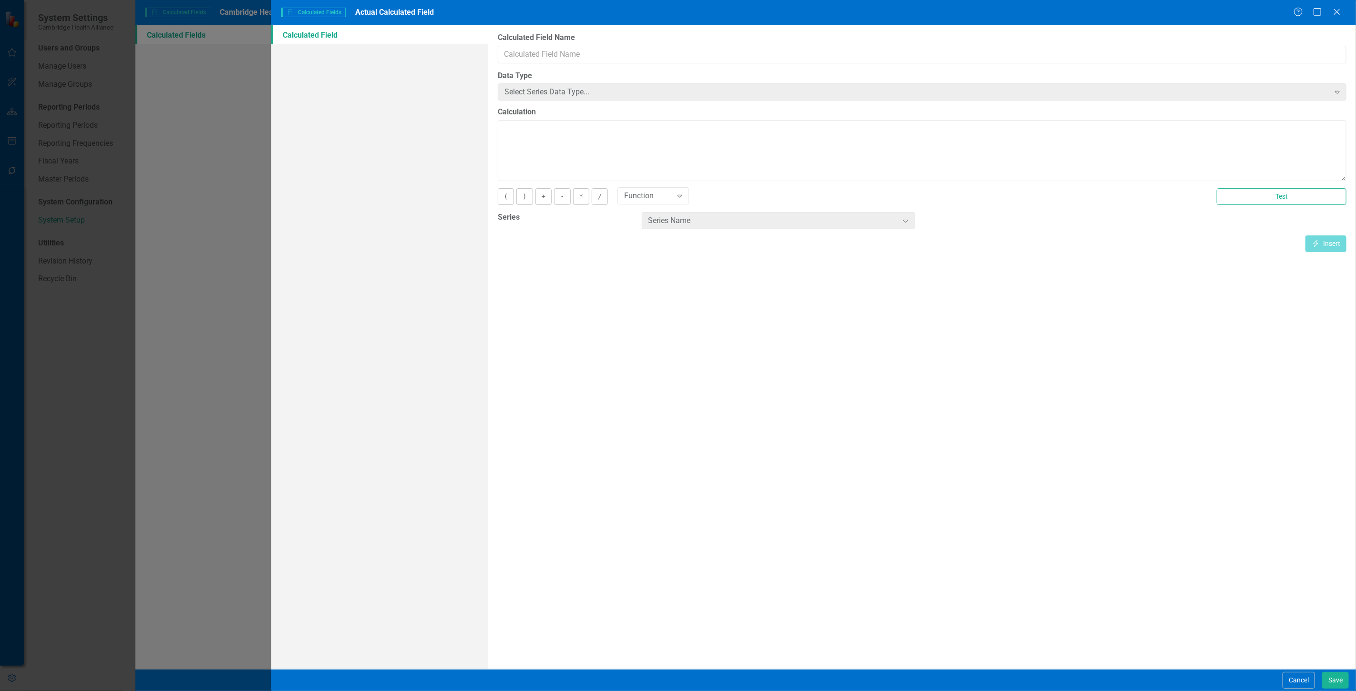
type input "Actual Calculated Field"
type textarea "[Actual][CurrentPeriod]"
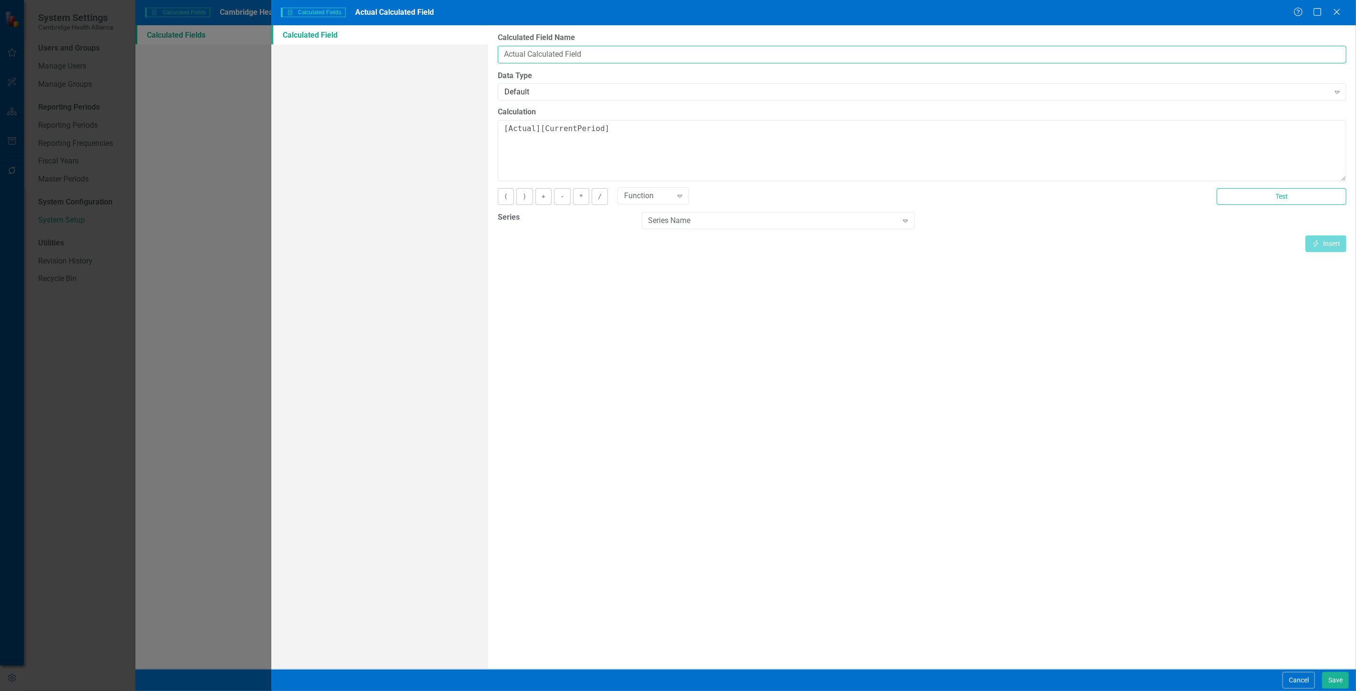
drag, startPoint x: 597, startPoint y: 53, endPoint x: 526, endPoint y: 59, distance: 71.2
click at [526, 59] on input "Actual Calculated Field" at bounding box center [922, 55] width 848 height 18
type input "Actual"
click at [1329, 682] on button "Save" at bounding box center [1335, 680] width 27 height 17
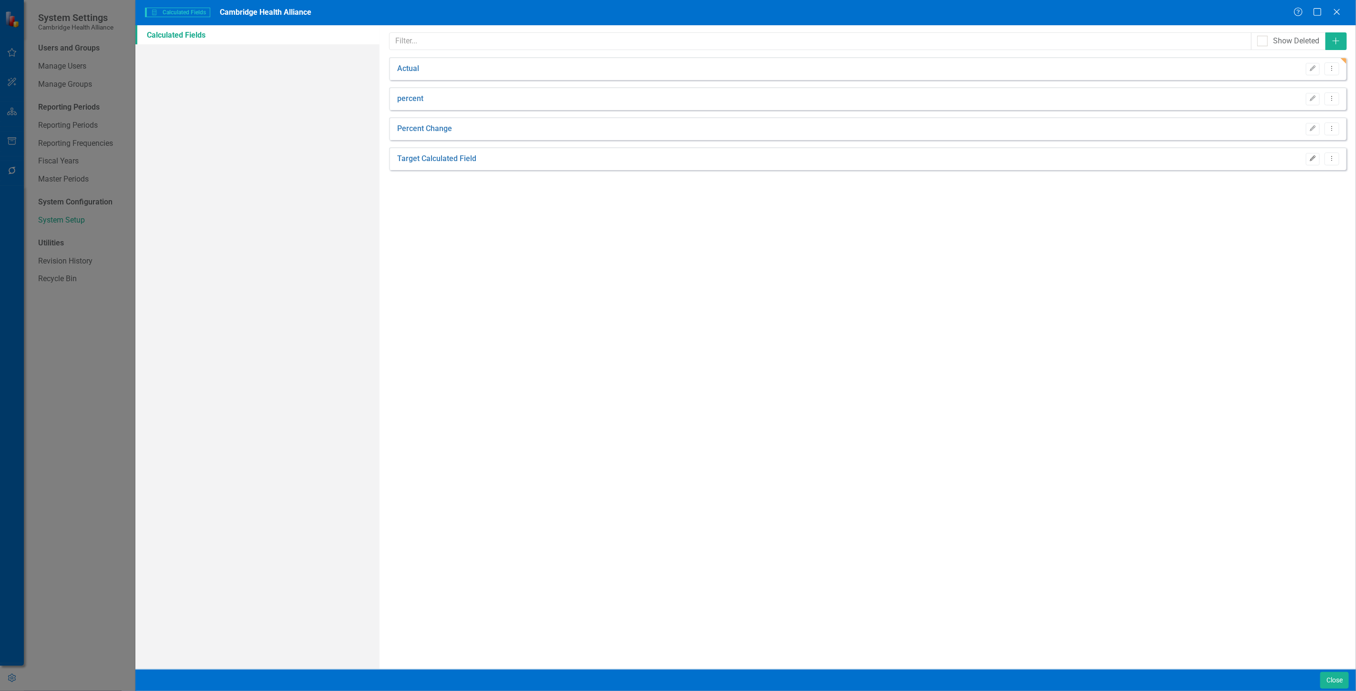
click at [1311, 156] on icon "Edit" at bounding box center [1312, 159] width 7 height 6
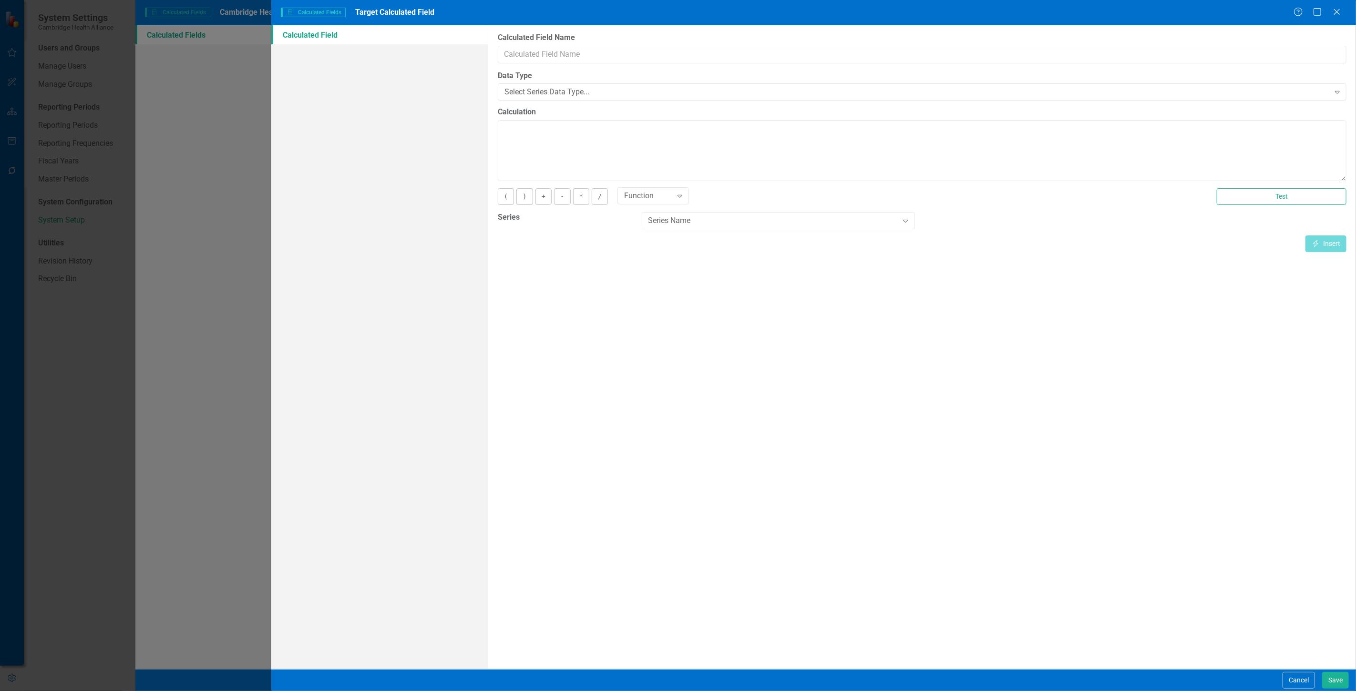
type input "Target Calculated Field"
type textarea "[Target][CurrentPeriod]"
drag, startPoint x: 587, startPoint y: 56, endPoint x: 527, endPoint y: 69, distance: 61.4
click at [527, 69] on div "Calculated Fields in ClearPoint are primarily used in Summary Reports to compar…" at bounding box center [921, 347] width 867 height 644
type input "Target"
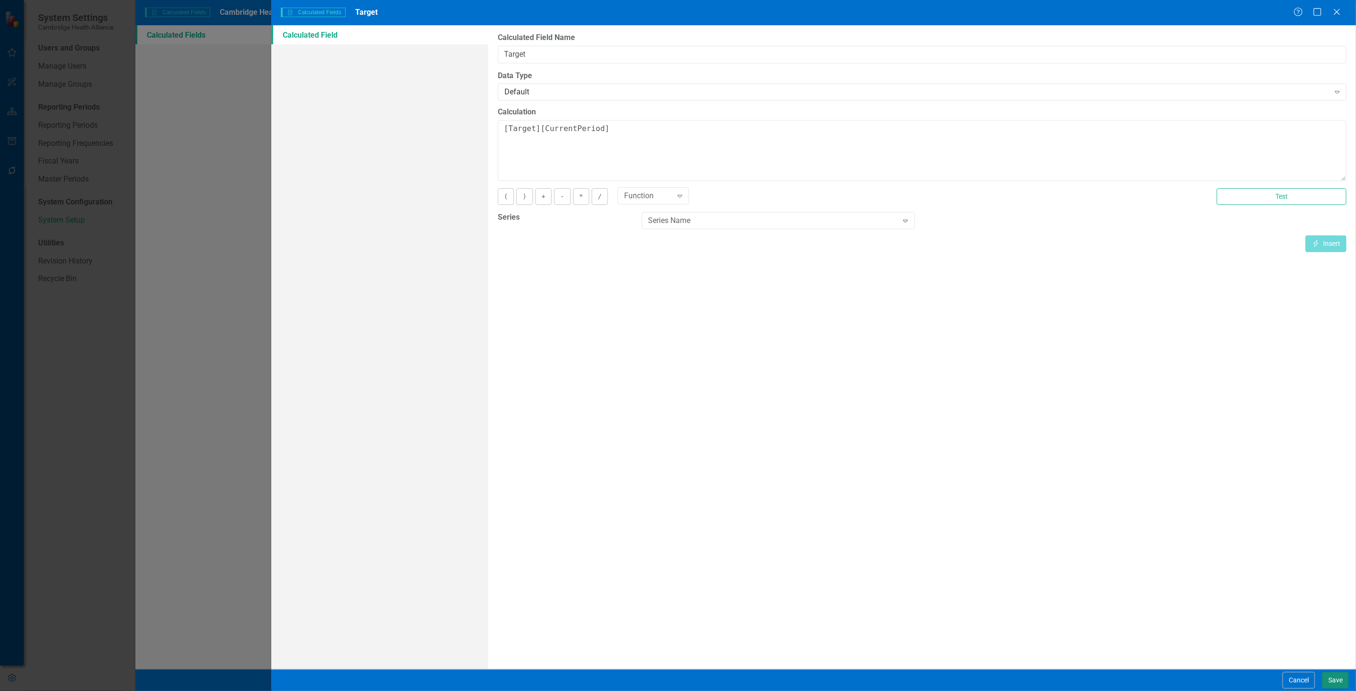
click at [1341, 673] on button "Save" at bounding box center [1335, 680] width 27 height 17
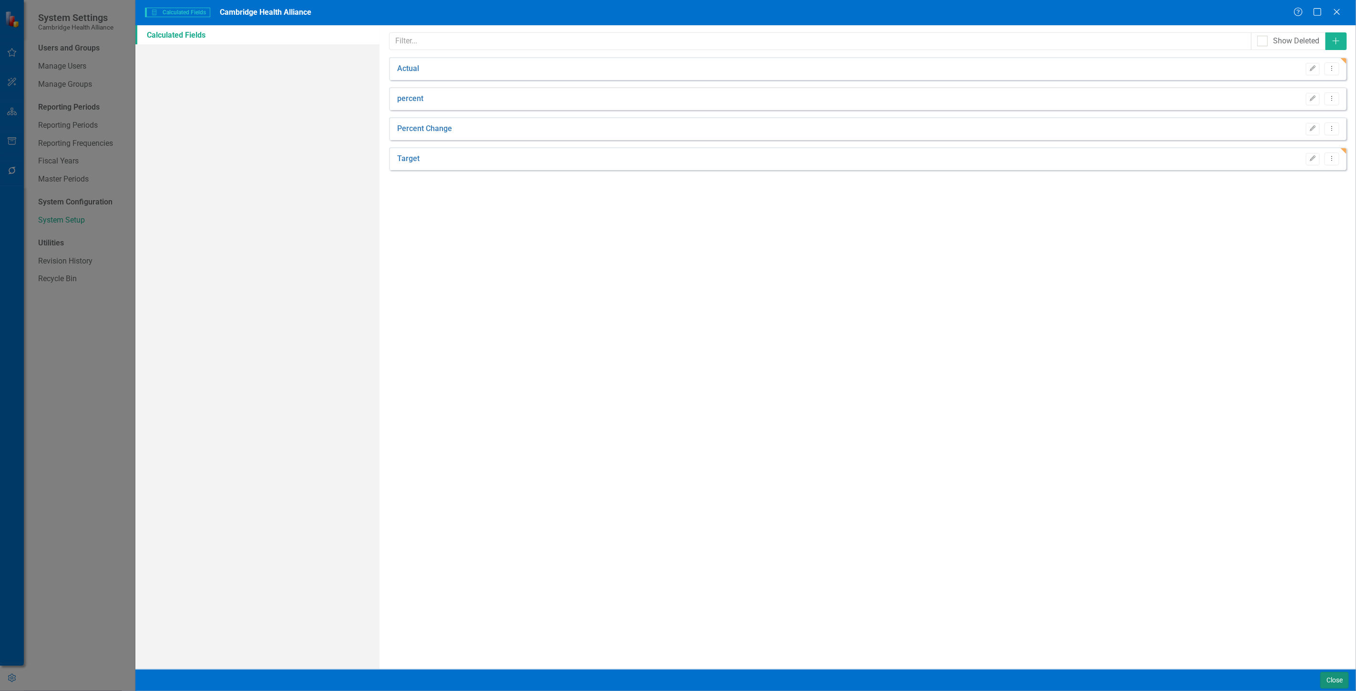
click at [1327, 686] on button "Close" at bounding box center [1334, 680] width 29 height 17
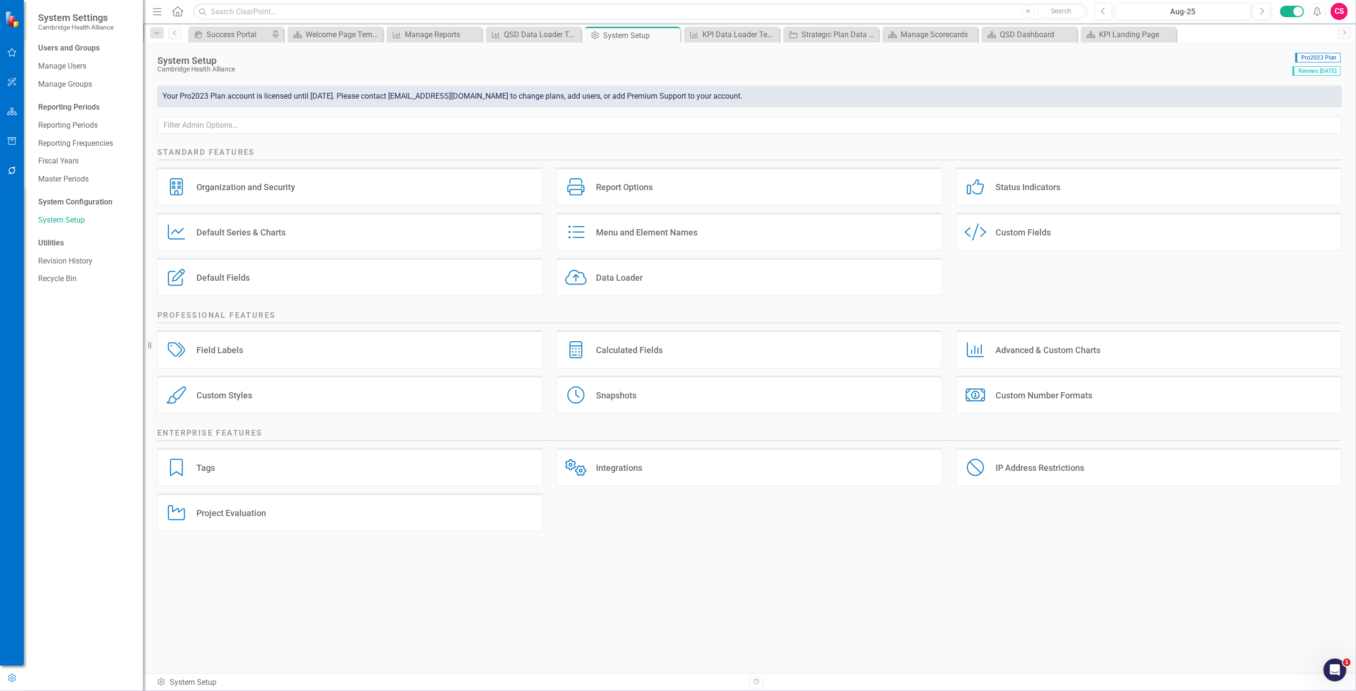
click at [8, 112] on icon "button" at bounding box center [12, 112] width 10 height 8
